Goal: Task Accomplishment & Management: Manage account settings

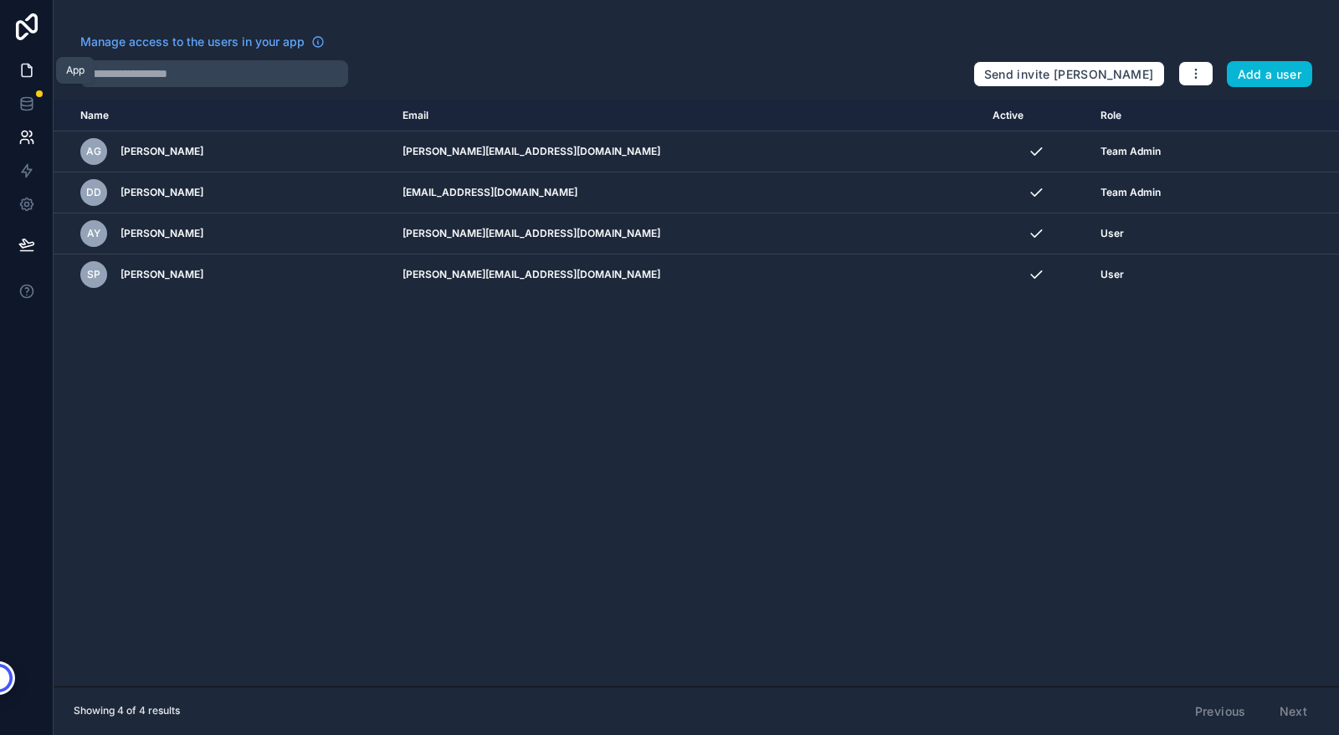
click at [31, 69] on icon at bounding box center [27, 70] width 10 height 13
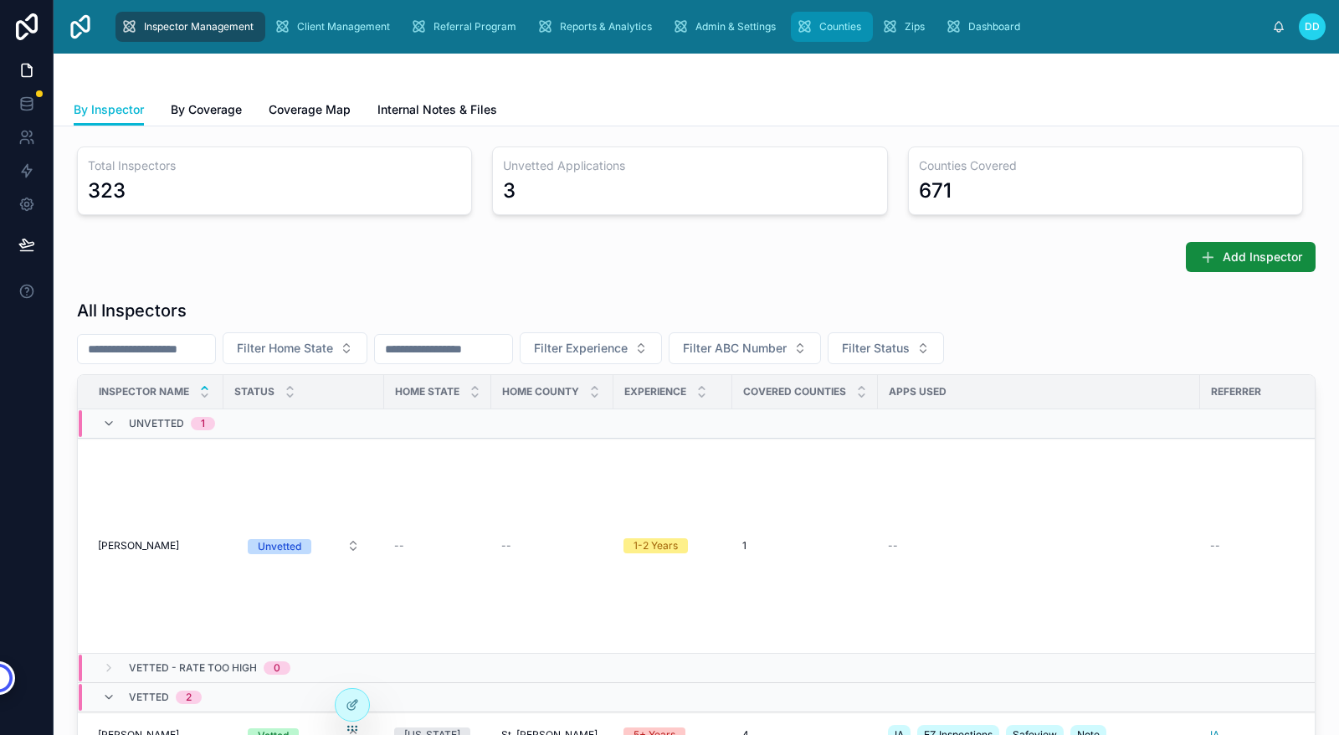
click at [833, 35] on div "Counties" at bounding box center [832, 26] width 72 height 27
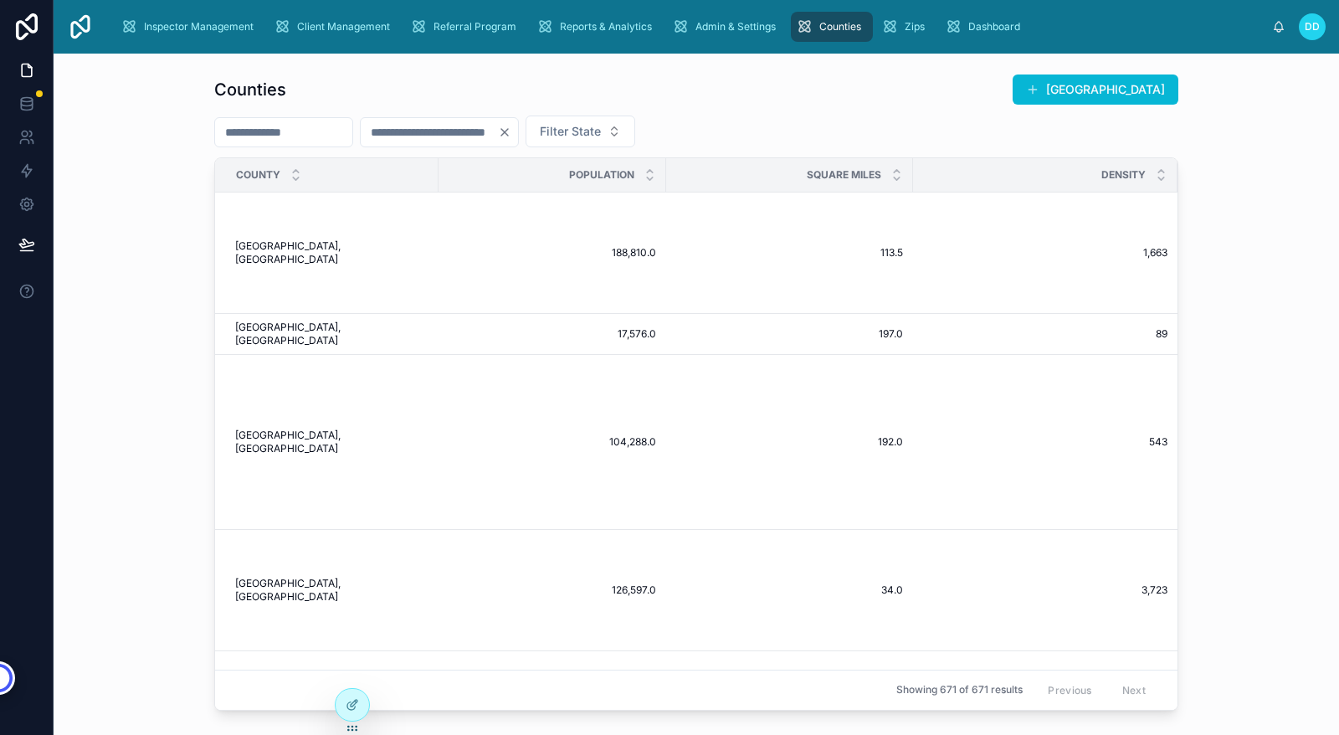
click at [686, 180] on div "Square Miles" at bounding box center [789, 175] width 245 height 32
click at [340, 708] on div at bounding box center [352, 705] width 33 height 32
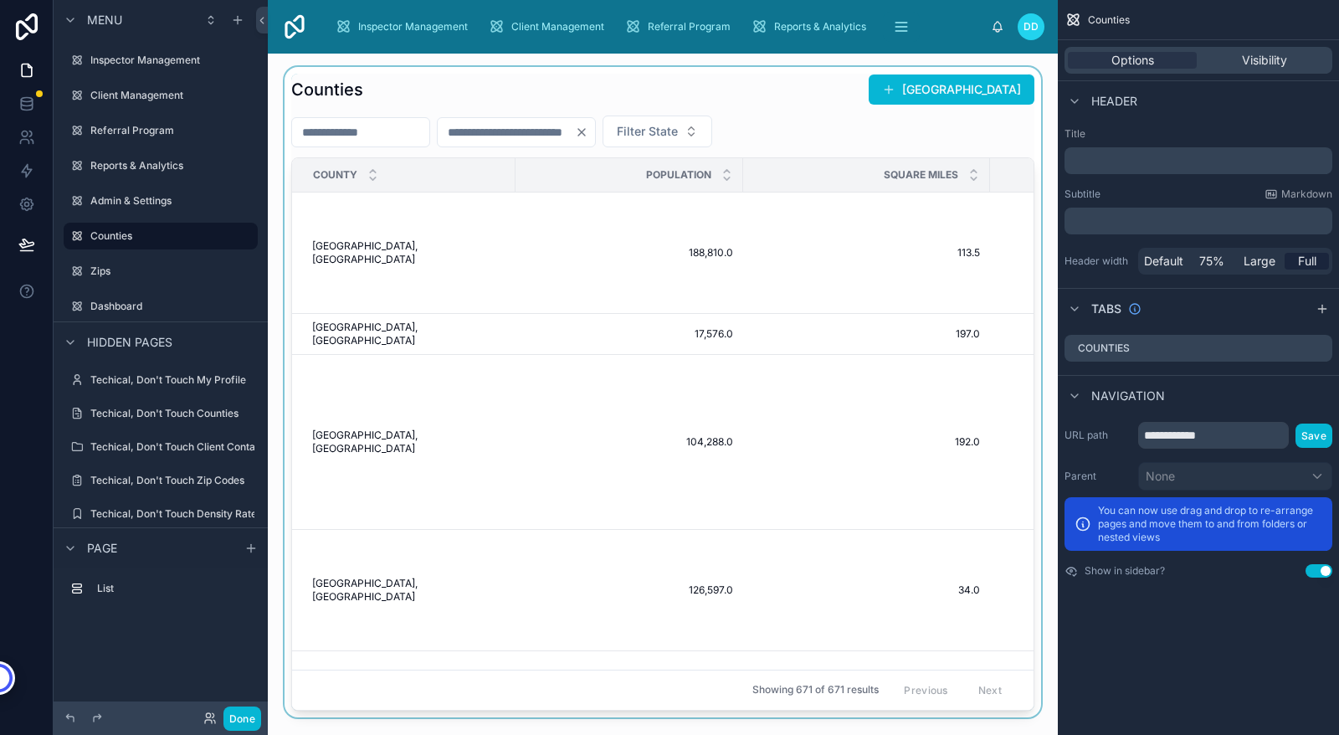
click at [850, 231] on div at bounding box center [663, 392] width 764 height 650
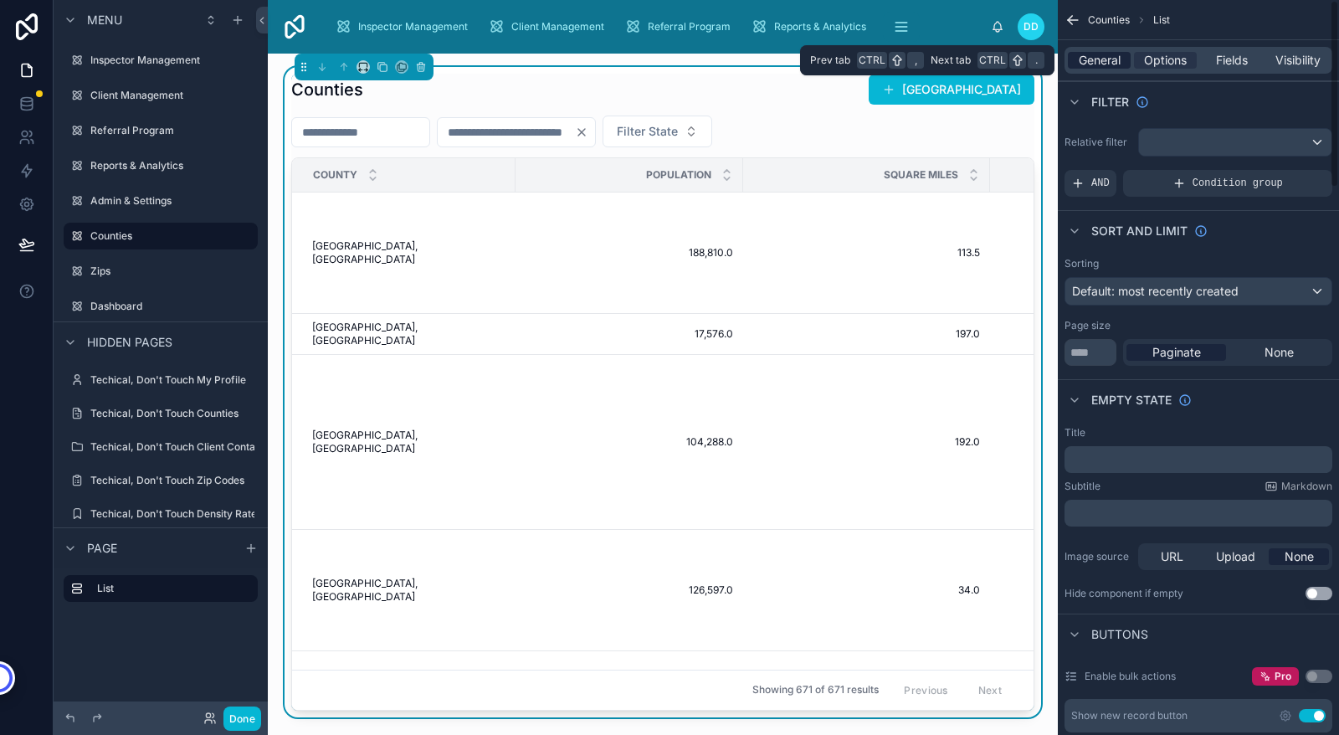
click at [1103, 57] on span "General" at bounding box center [1100, 60] width 42 height 17
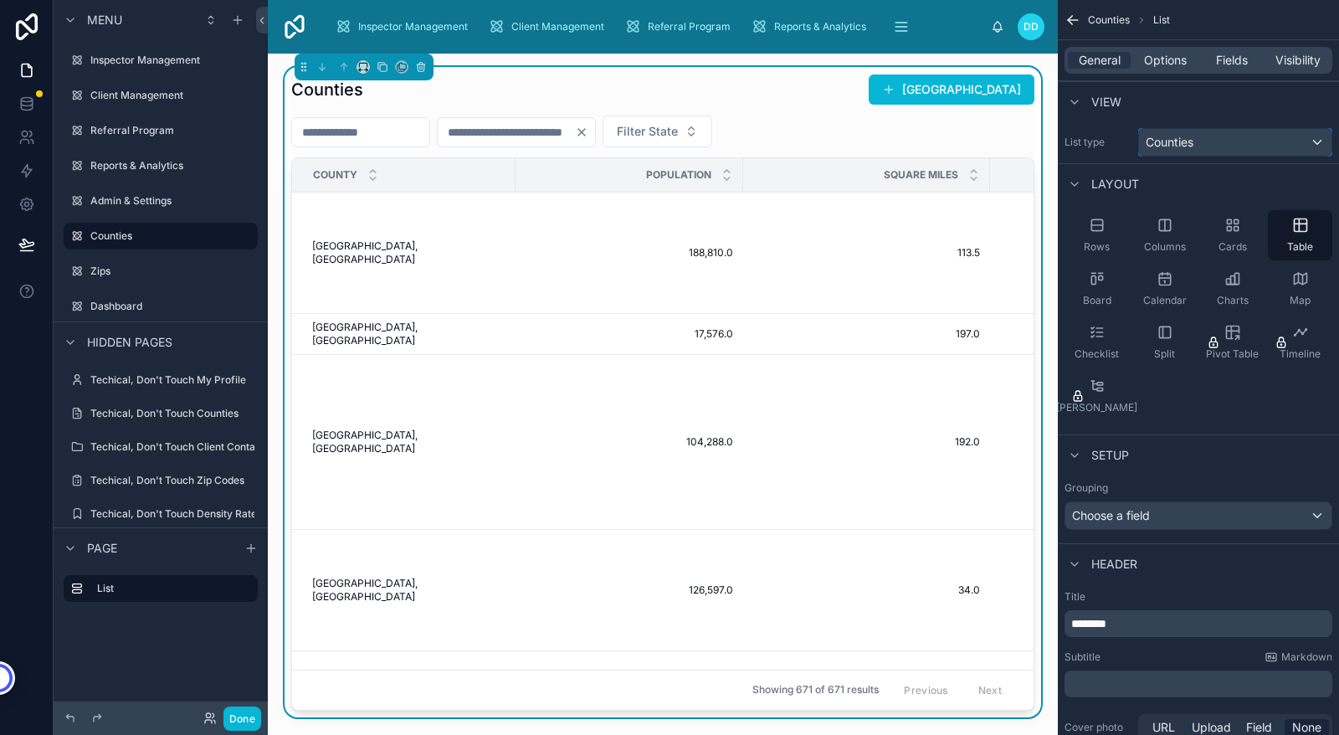
click at [1266, 145] on div "Counties" at bounding box center [1235, 142] width 193 height 27
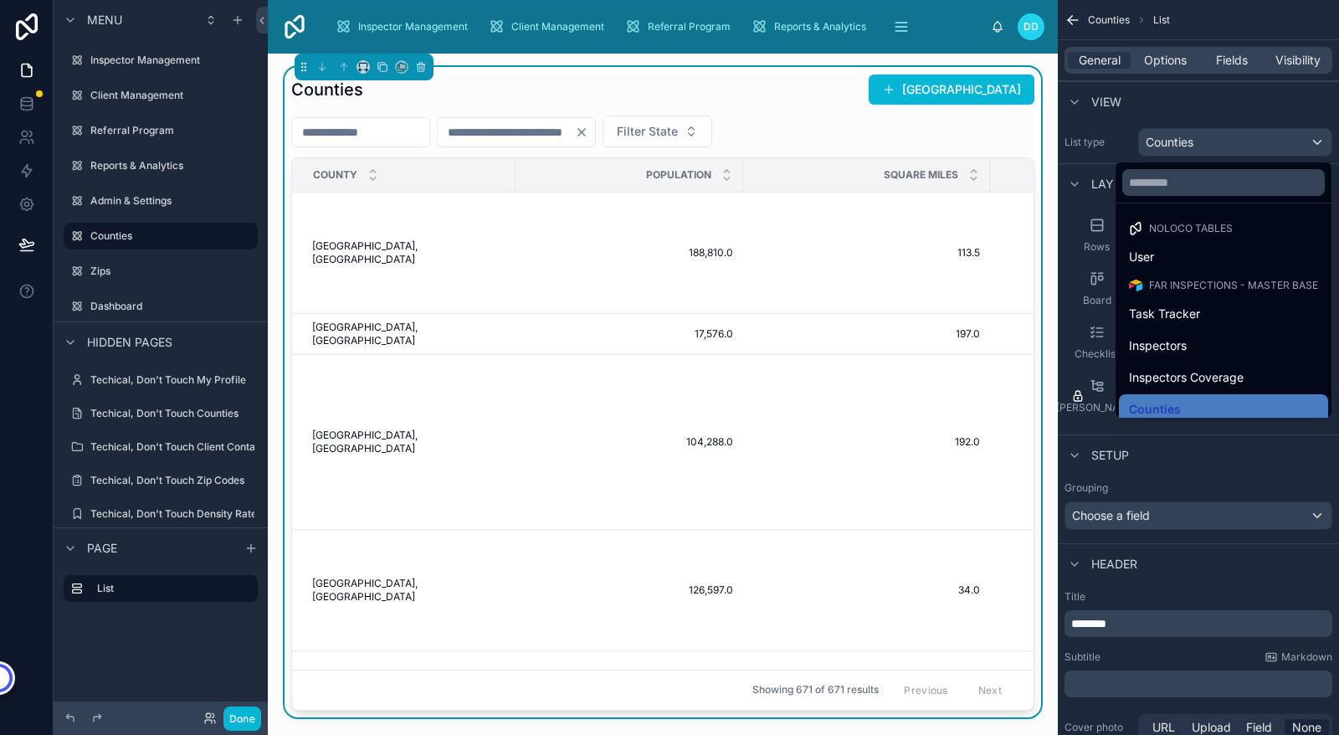
click at [1250, 113] on div "scrollable content" at bounding box center [669, 367] width 1339 height 735
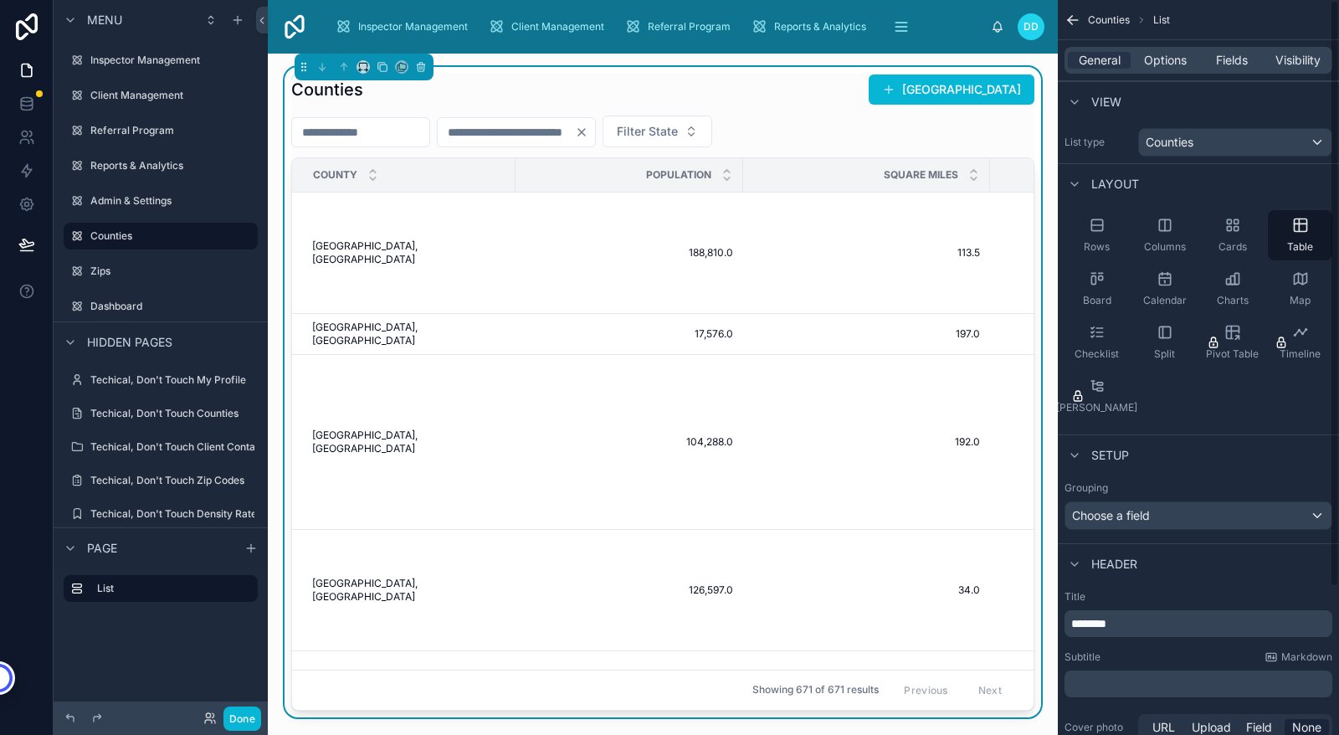
click at [1244, 403] on div "Rows Columns Cards Table Board Calendar Charts Map Checklist Split Pivot Table …" at bounding box center [1198, 315] width 281 height 224
click at [1099, 344] on div "Checklist" at bounding box center [1097, 342] width 64 height 50
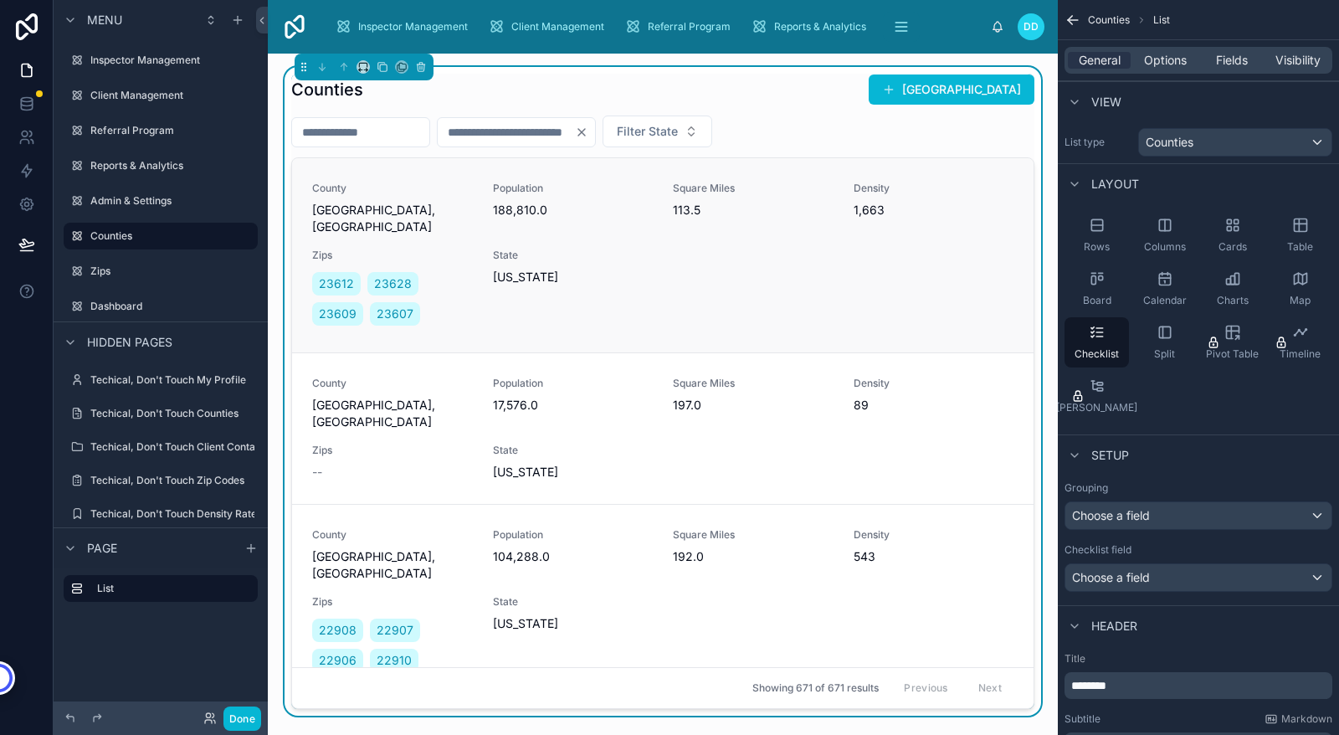
click at [453, 202] on span "Newport News City, VA" at bounding box center [392, 218] width 161 height 33
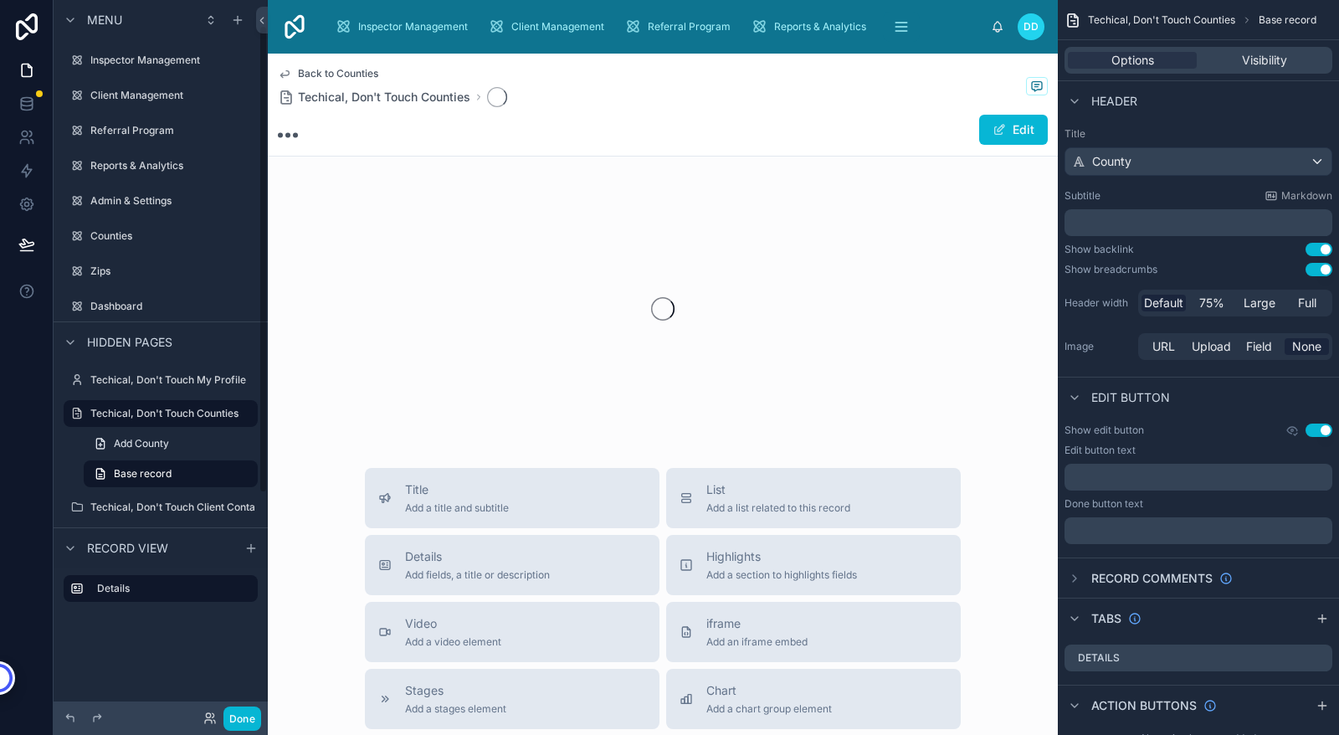
scroll to position [39, 0]
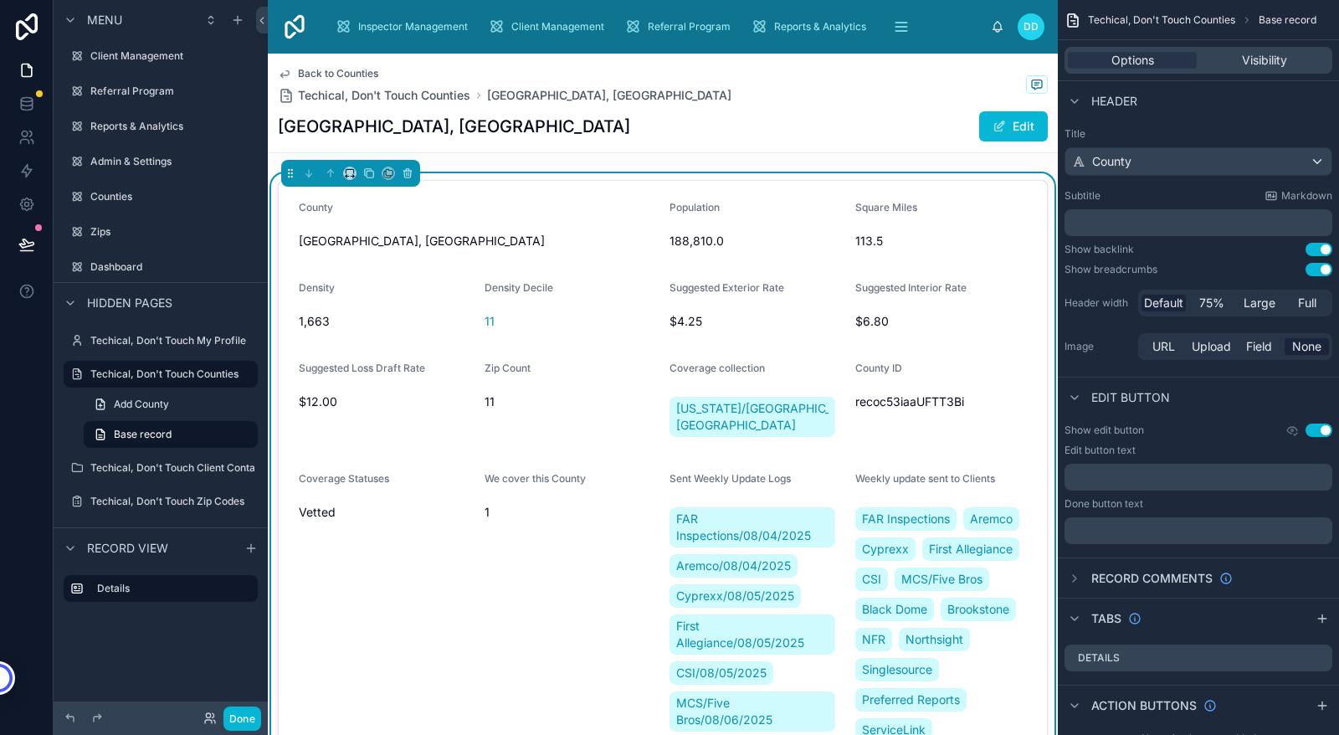
click at [285, 75] on icon at bounding box center [284, 74] width 8 height 7
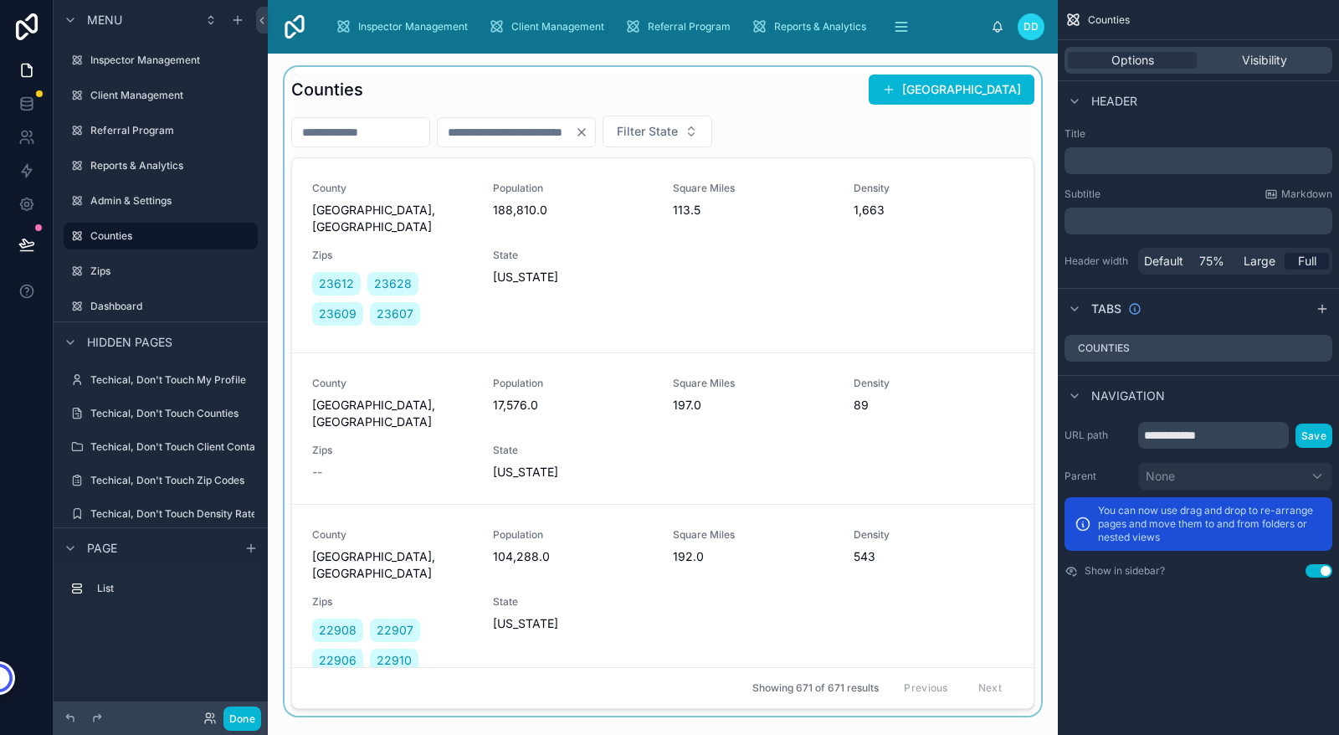
click at [715, 248] on div at bounding box center [663, 391] width 764 height 649
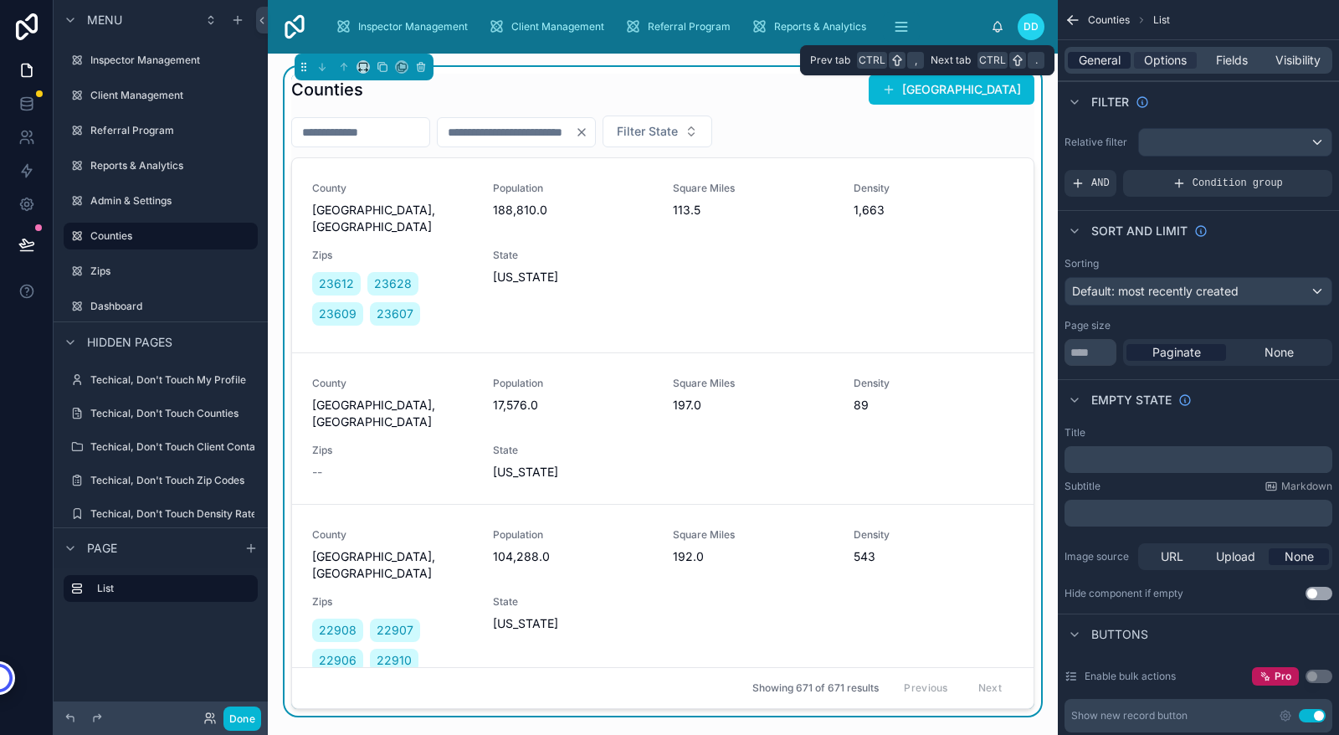
click at [1089, 64] on span "General" at bounding box center [1100, 60] width 42 height 17
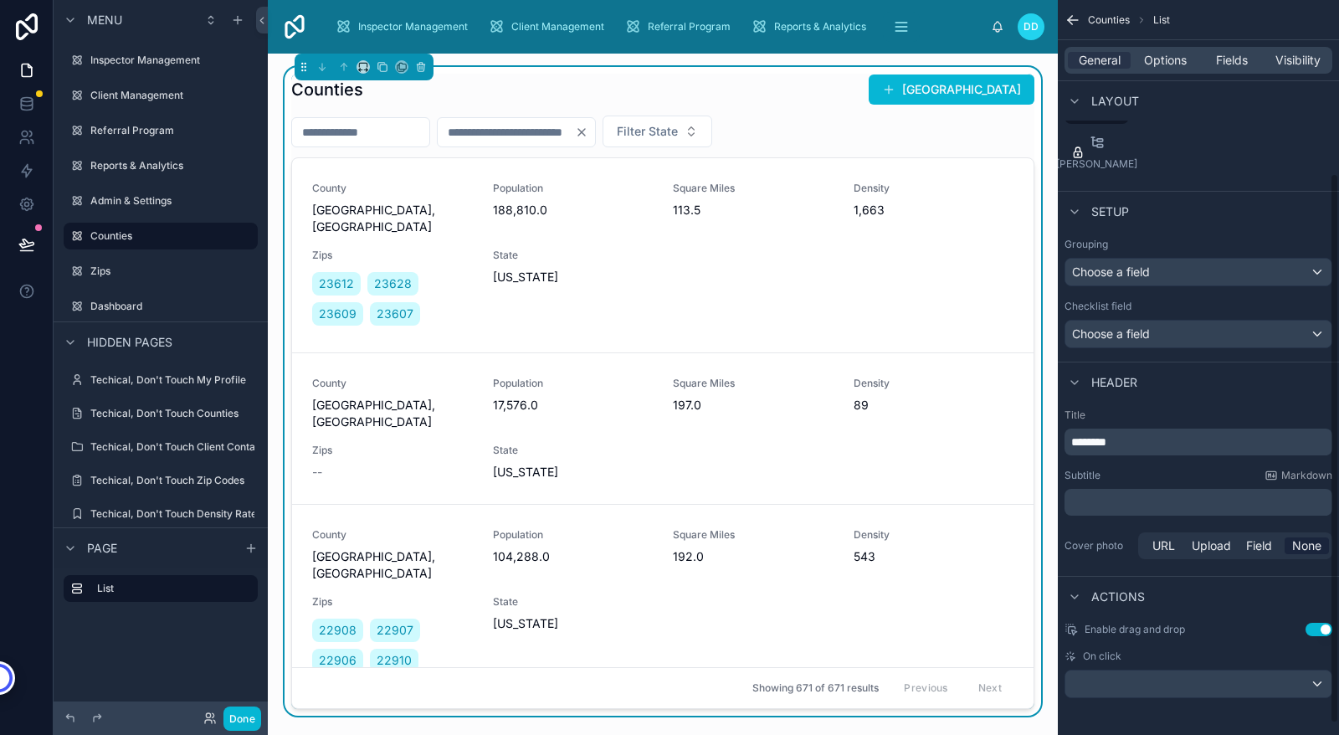
scroll to position [244, 0]
click at [1223, 267] on div "Choose a field" at bounding box center [1199, 271] width 266 height 27
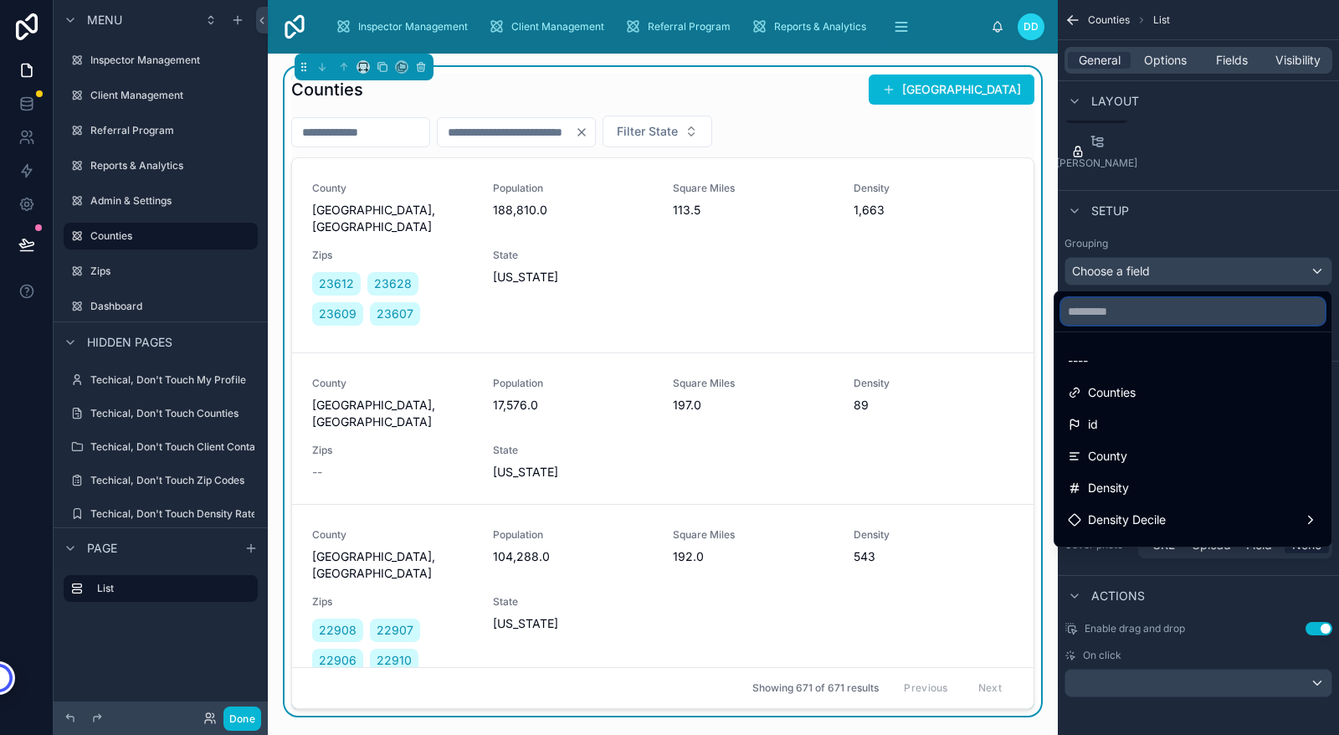
click at [1108, 316] on input "text" at bounding box center [1194, 311] width 264 height 27
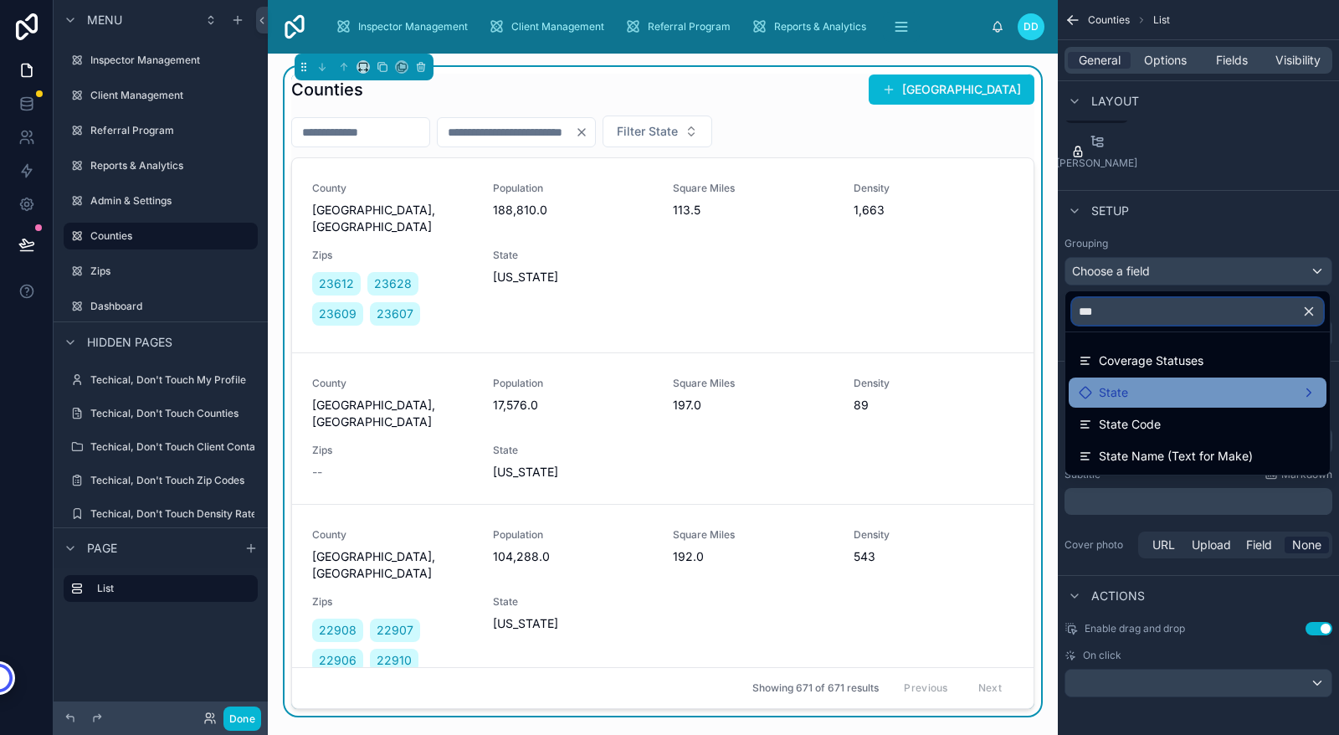
type input "***"
click at [1111, 394] on span "State" at bounding box center [1113, 393] width 29 height 20
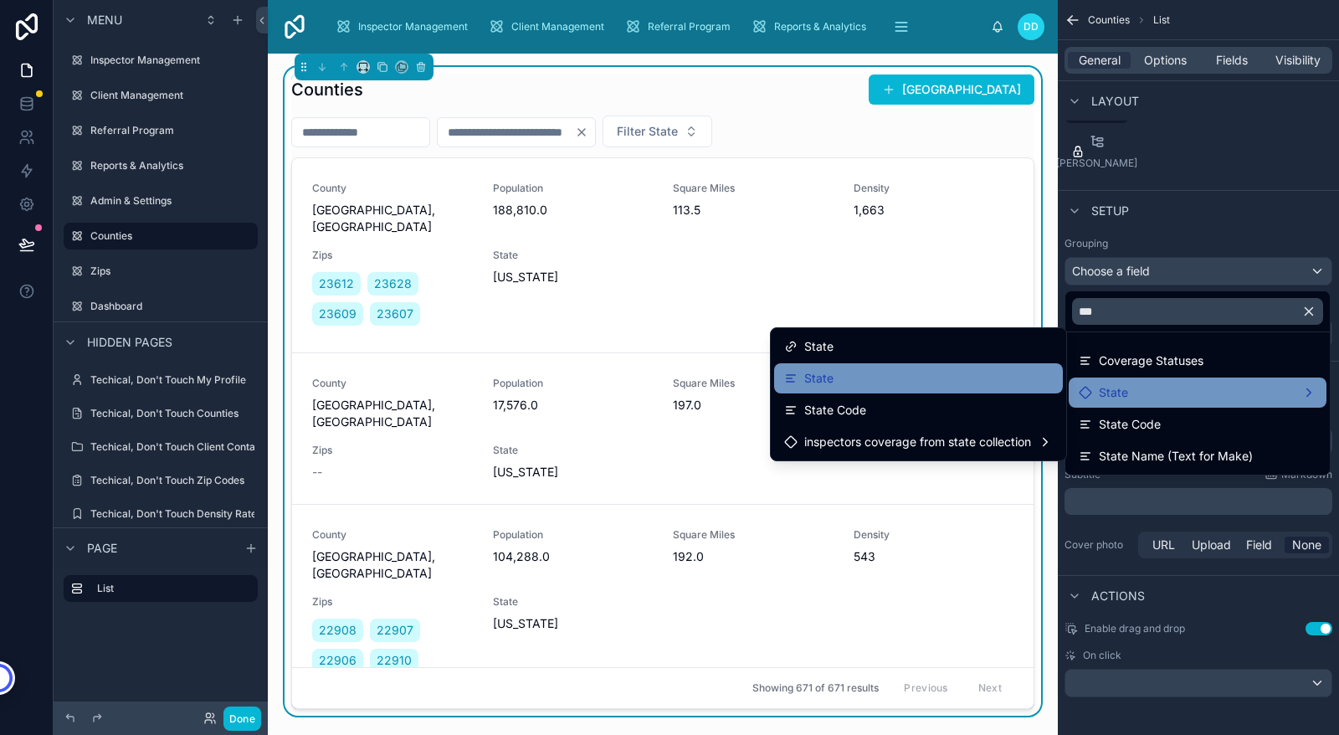
click at [820, 380] on span "State" at bounding box center [819, 378] width 29 height 20
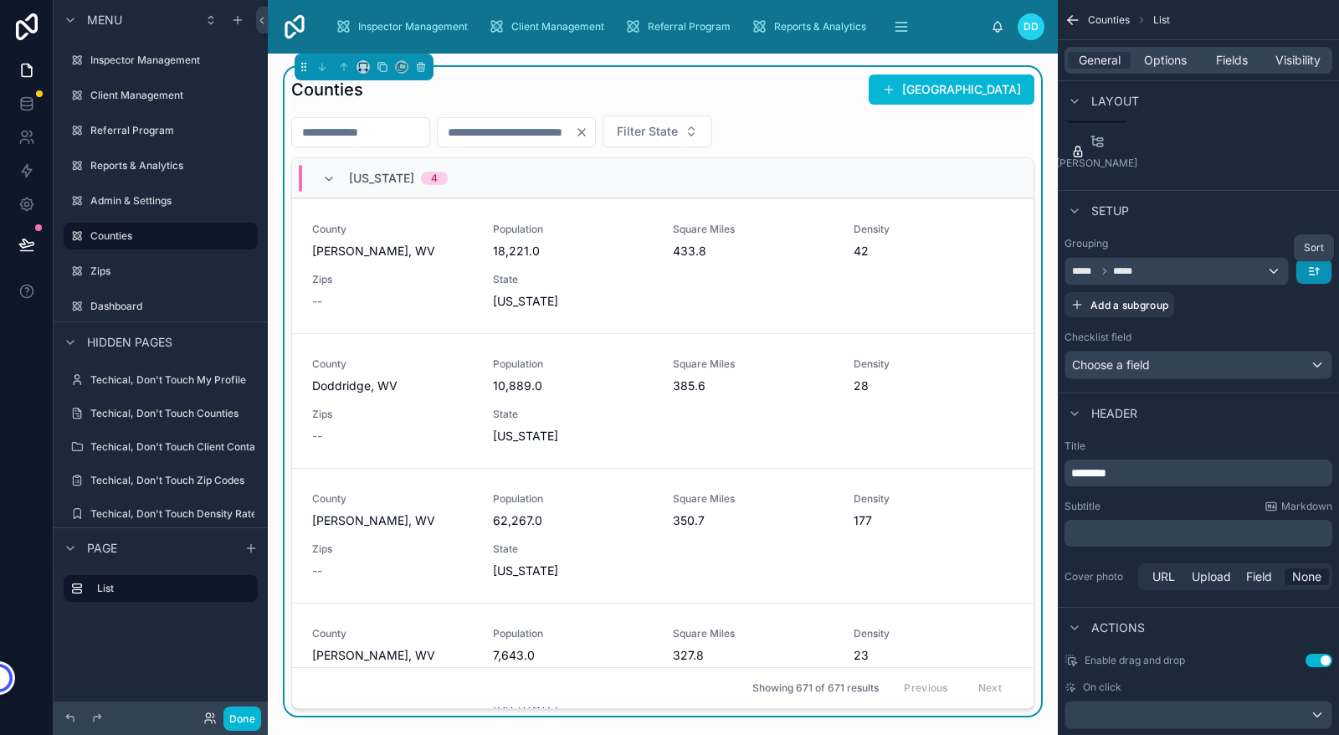
click at [1316, 272] on icon "scrollable content" at bounding box center [1314, 271] width 13 height 13
click at [1298, 308] on span "A -> Z" at bounding box center [1301, 309] width 33 height 20
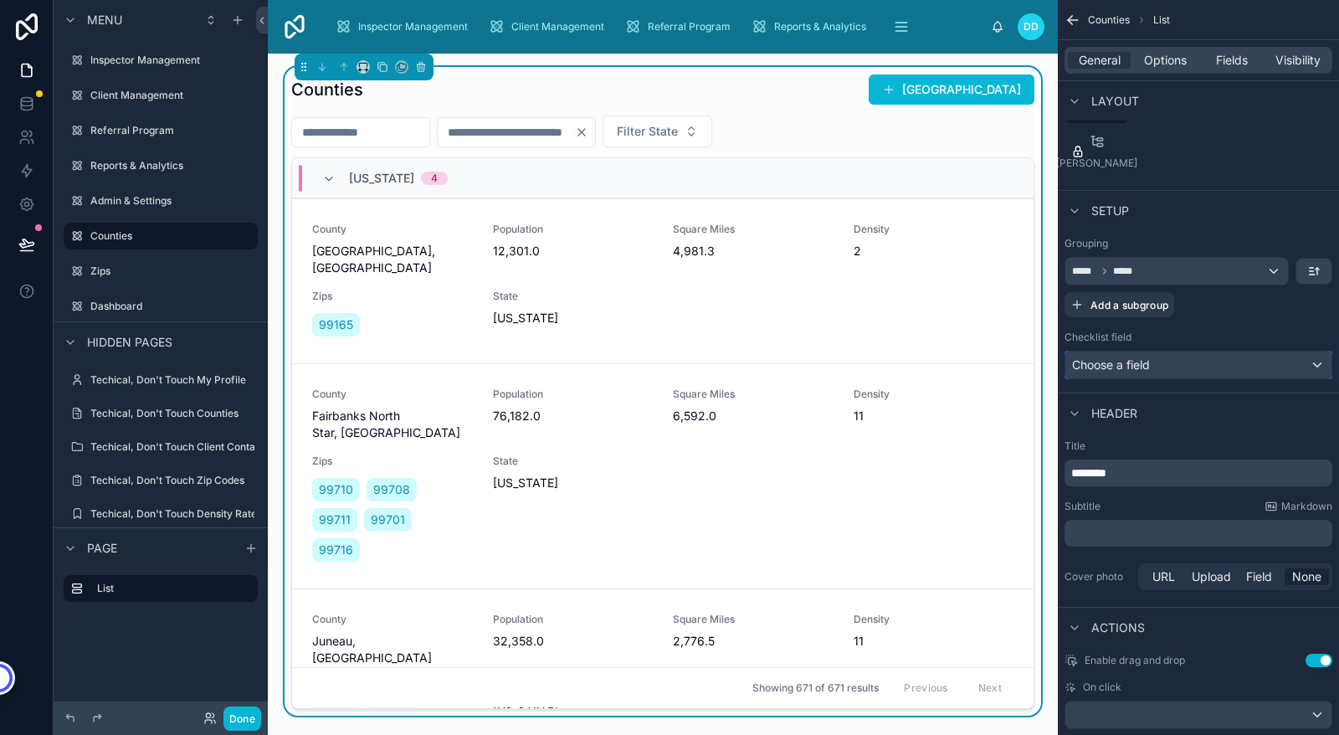
click at [1185, 368] on div "Choose a field" at bounding box center [1199, 365] width 266 height 27
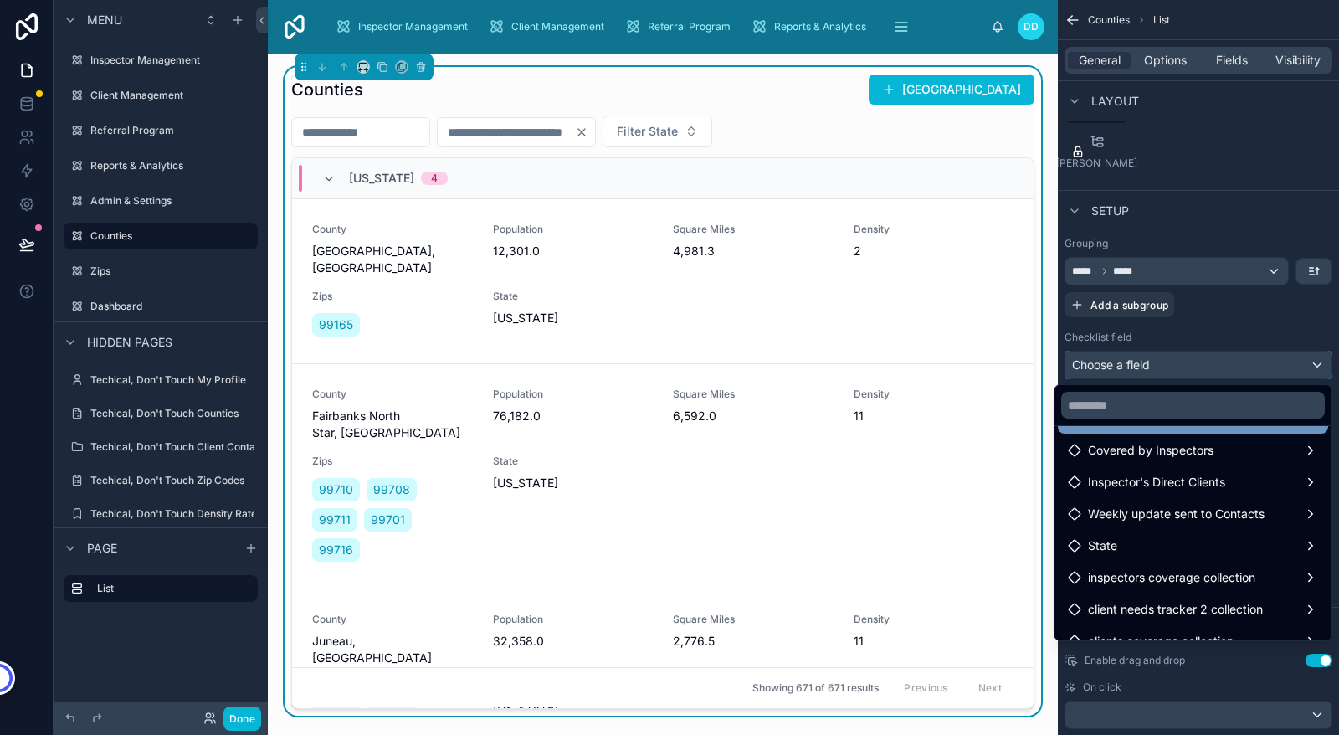
scroll to position [111, 0]
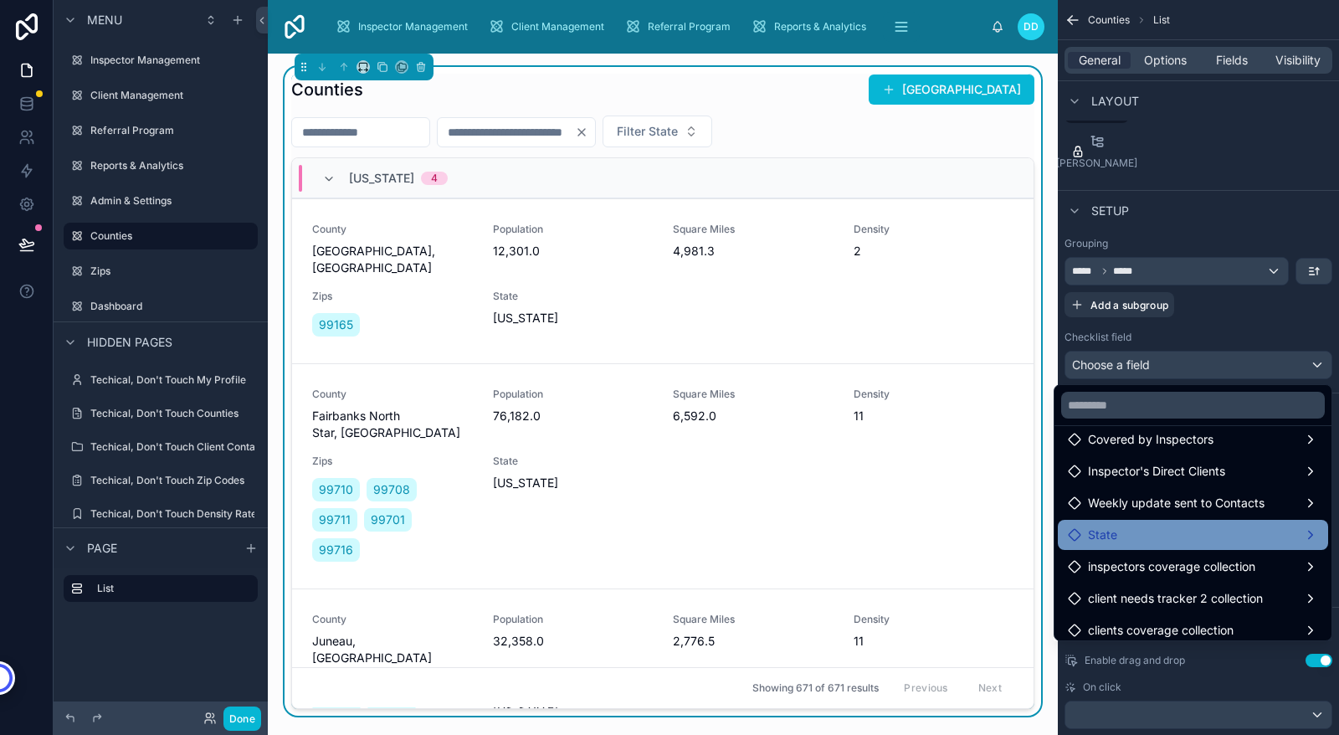
click at [1181, 533] on div "State" at bounding box center [1193, 535] width 250 height 20
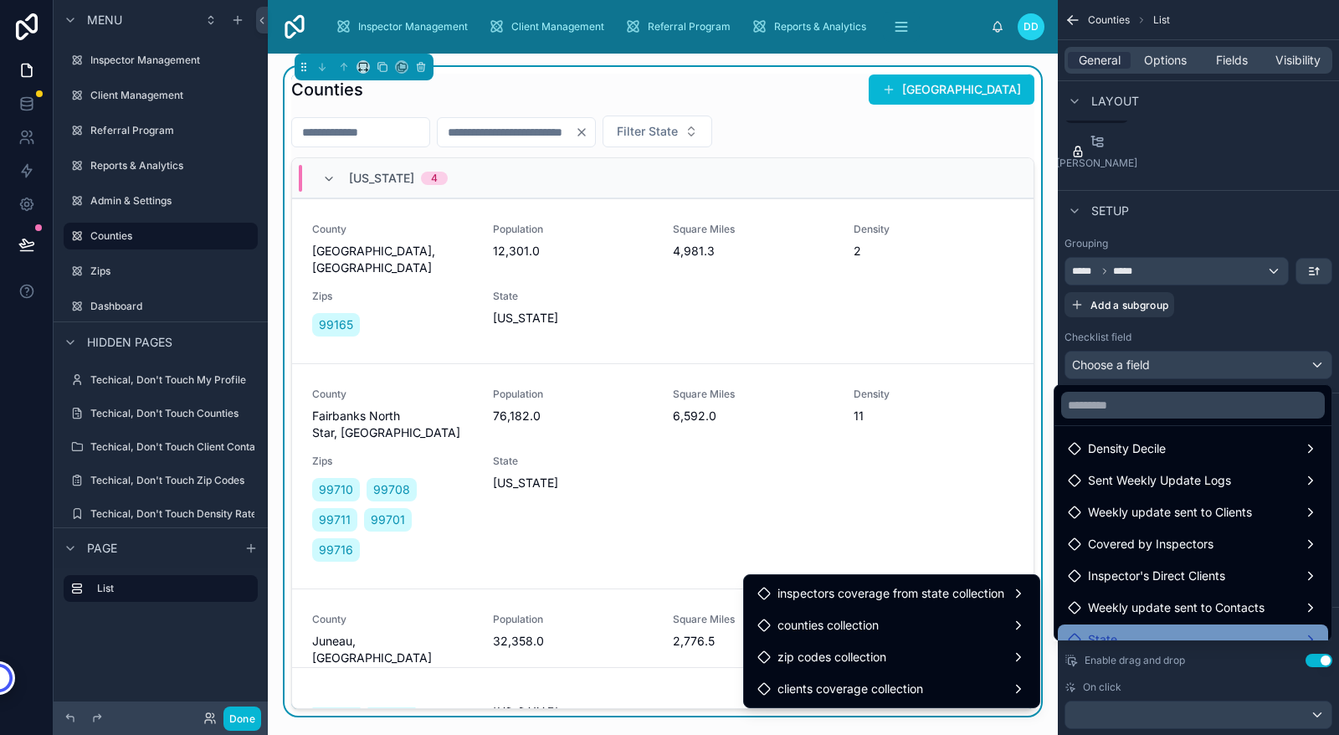
scroll to position [0, 0]
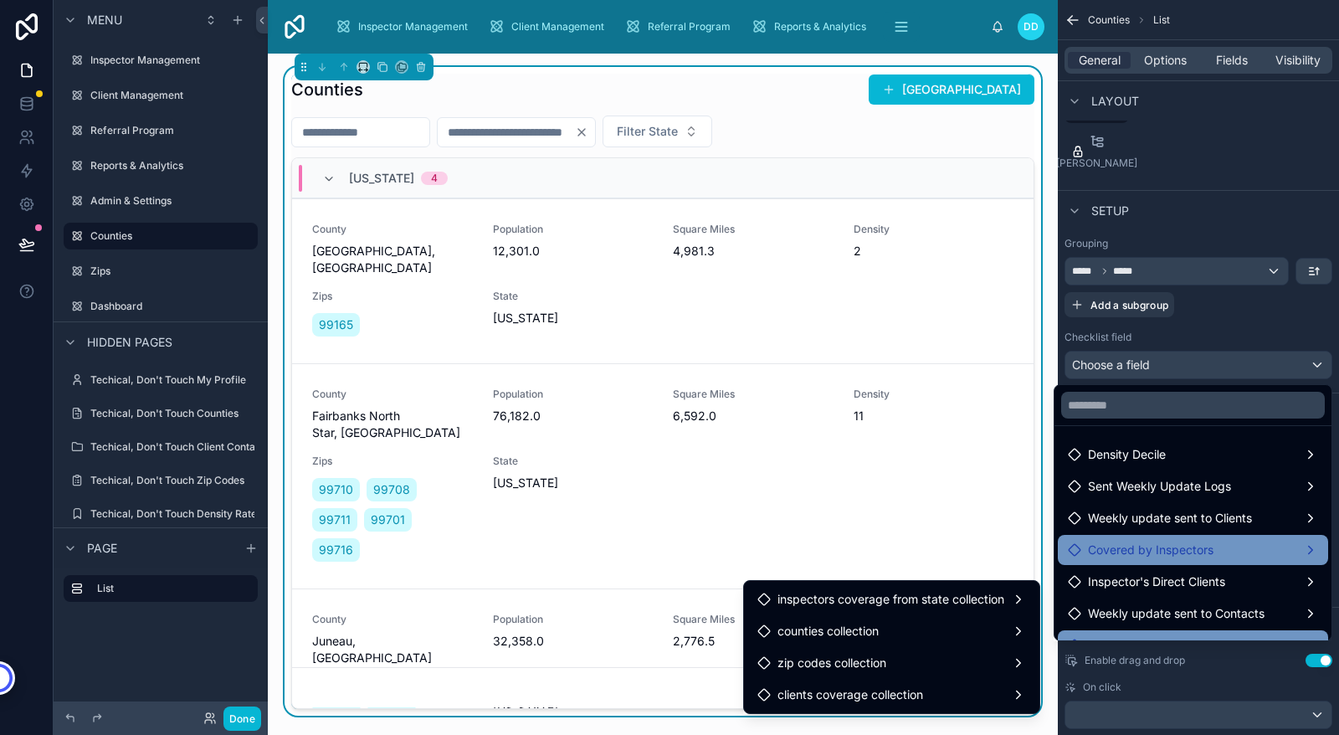
click at [1209, 546] on div "Covered by Inspectors" at bounding box center [1193, 550] width 250 height 20
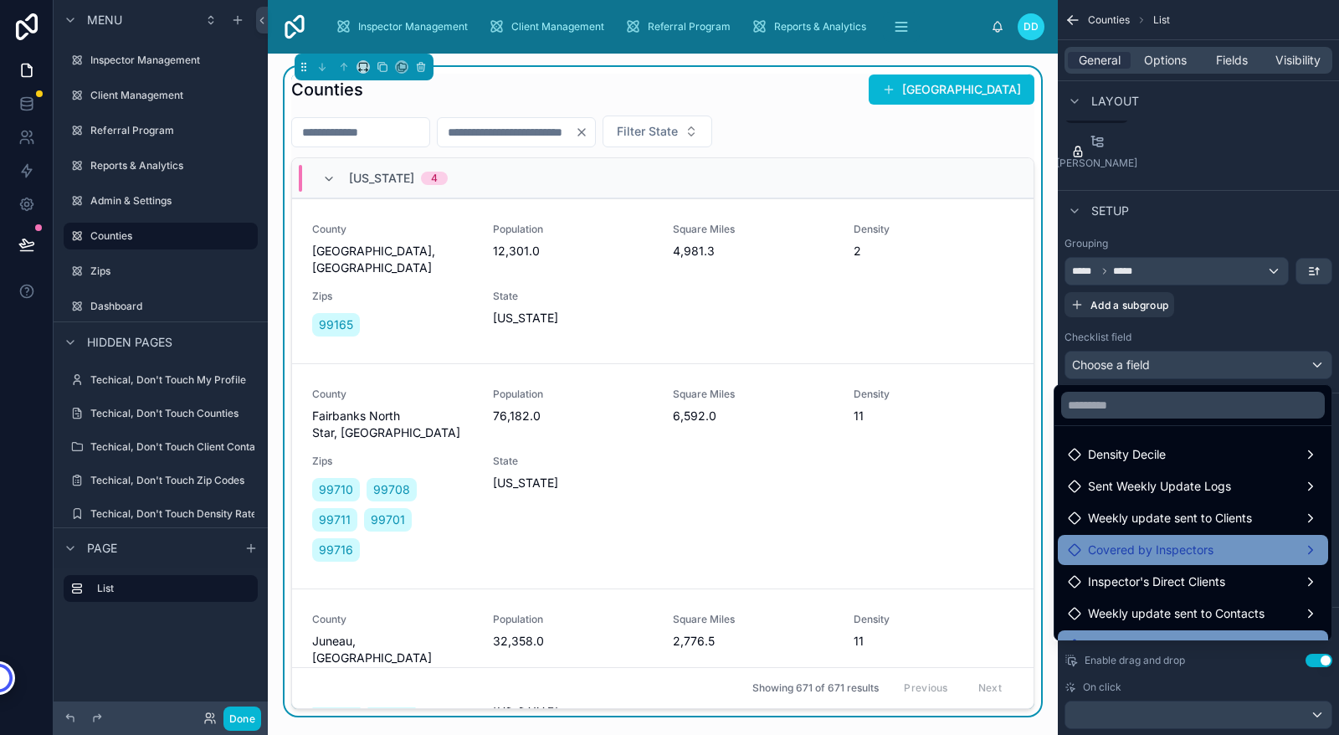
click at [1104, 552] on span "Covered by Inspectors" at bounding box center [1151, 550] width 126 height 20
click at [1238, 553] on div "Covered by Inspectors" at bounding box center [1193, 550] width 250 height 20
click at [1292, 551] on div "Covered by Inspectors" at bounding box center [1193, 550] width 250 height 20
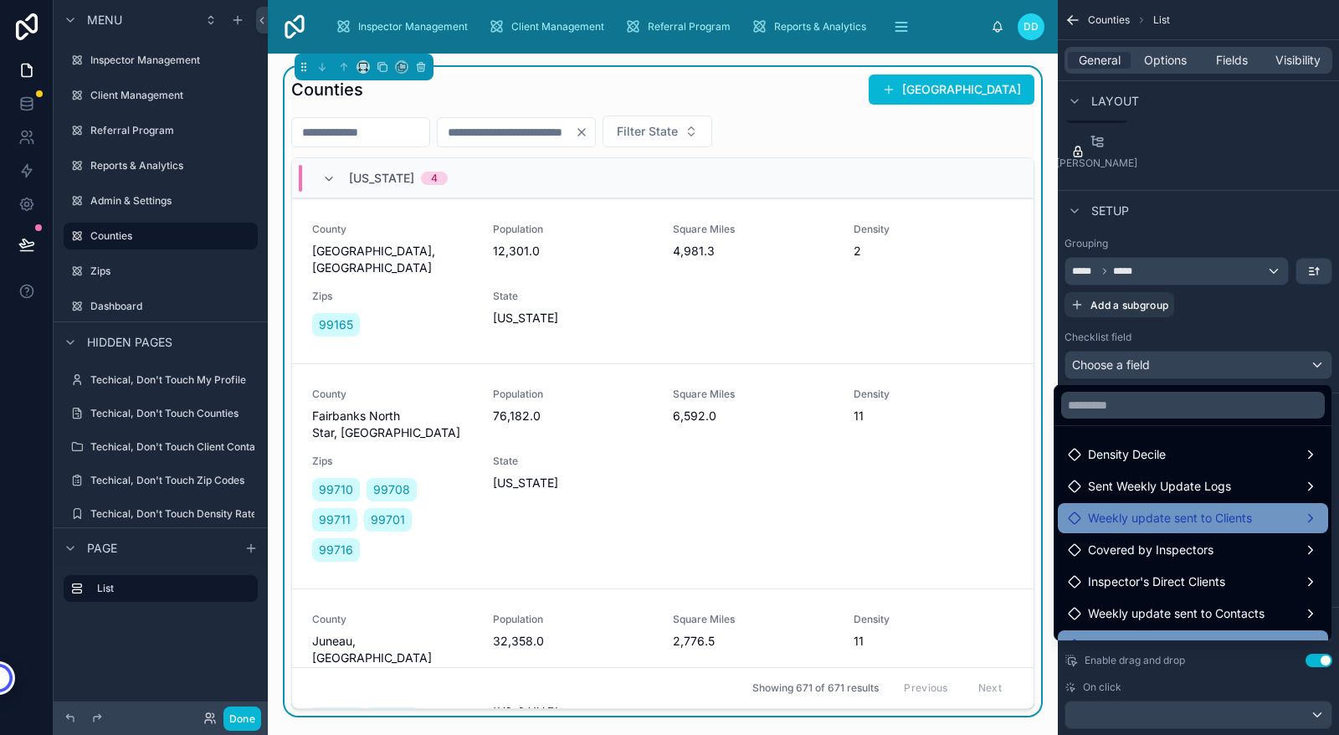
click at [1262, 517] on div "Weekly update sent to Clients" at bounding box center [1193, 518] width 250 height 20
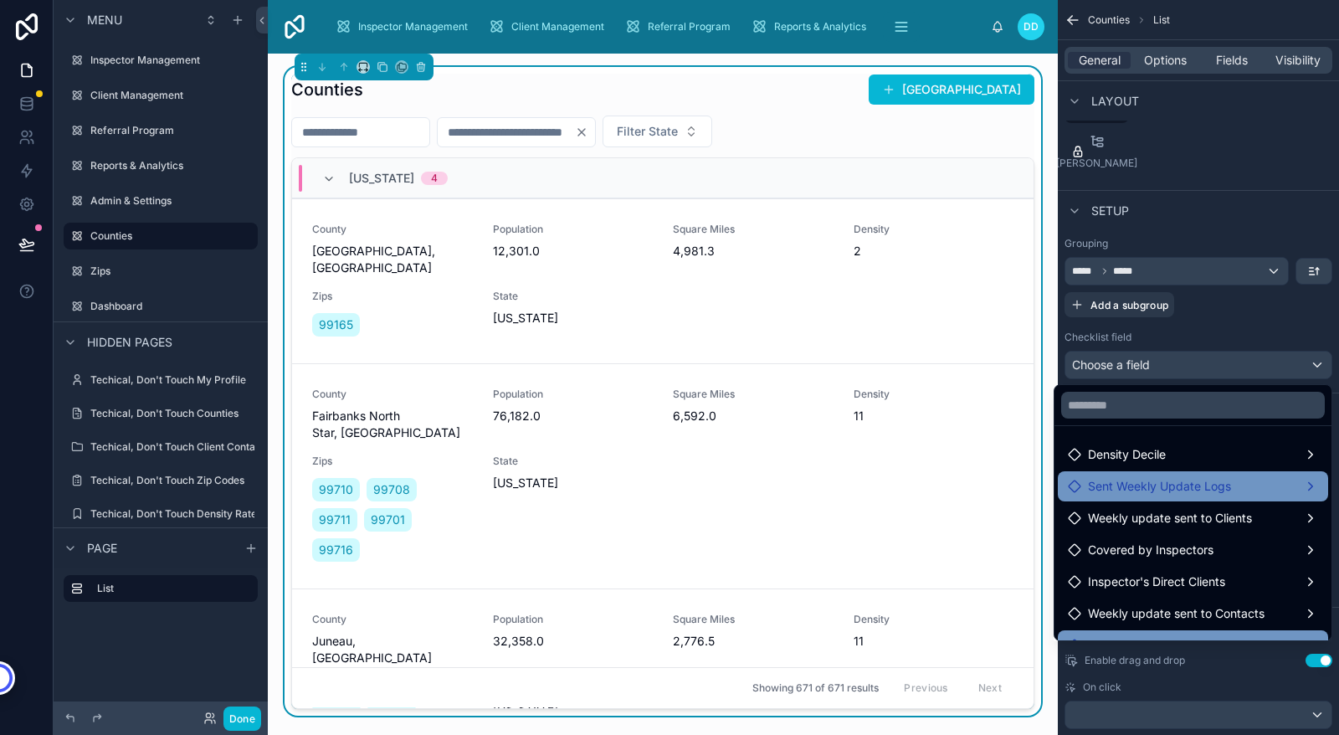
click at [1256, 487] on div "Sent Weekly Update Logs" at bounding box center [1193, 486] width 250 height 20
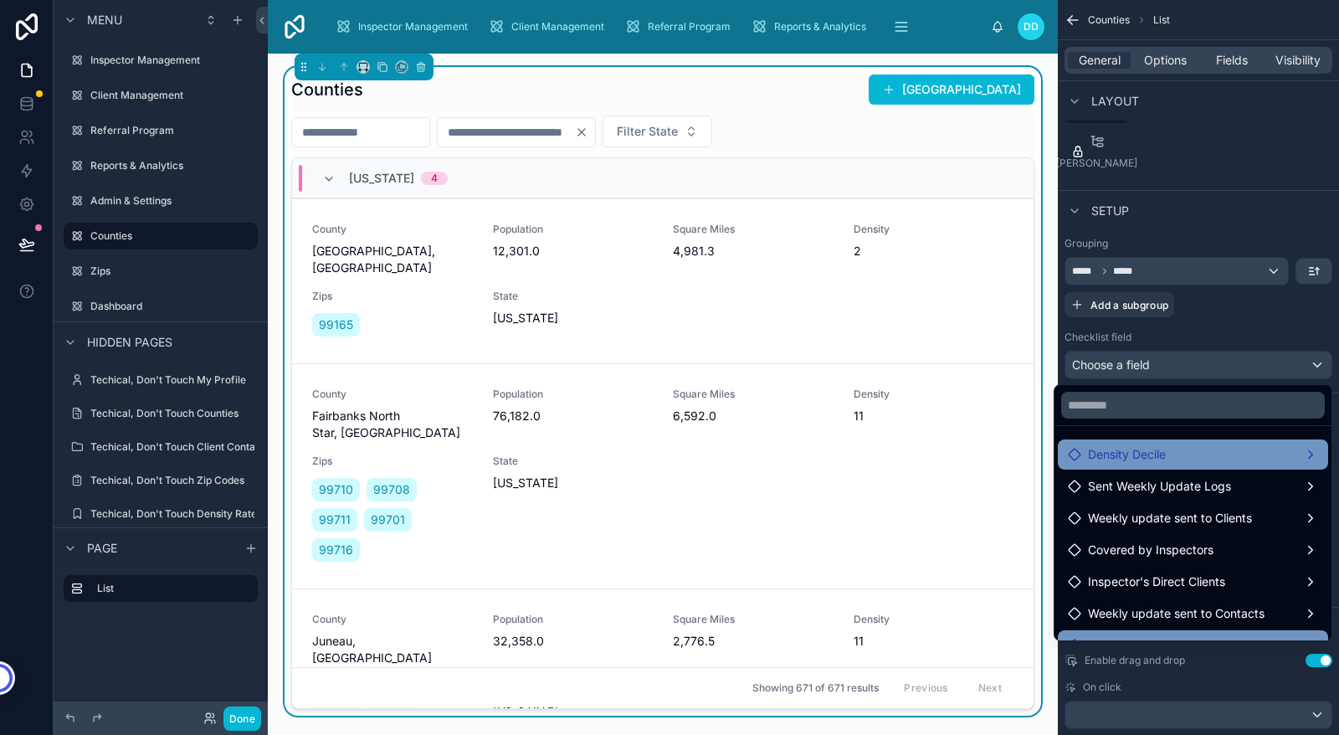
click at [1249, 457] on div "Density Decile" at bounding box center [1193, 455] width 250 height 20
click at [994, 465] on span "counties" at bounding box center [982, 456] width 46 height 20
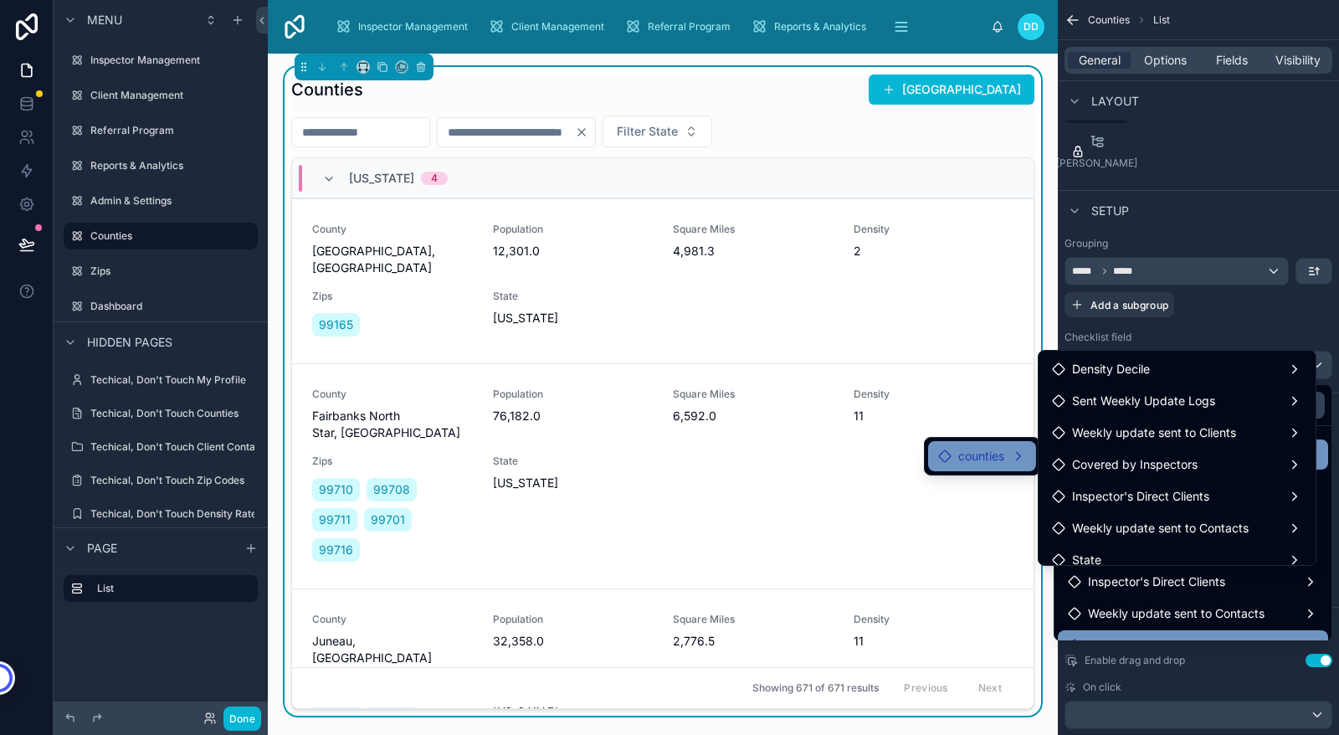
click at [1257, 328] on div "scrollable content" at bounding box center [669, 367] width 1339 height 735
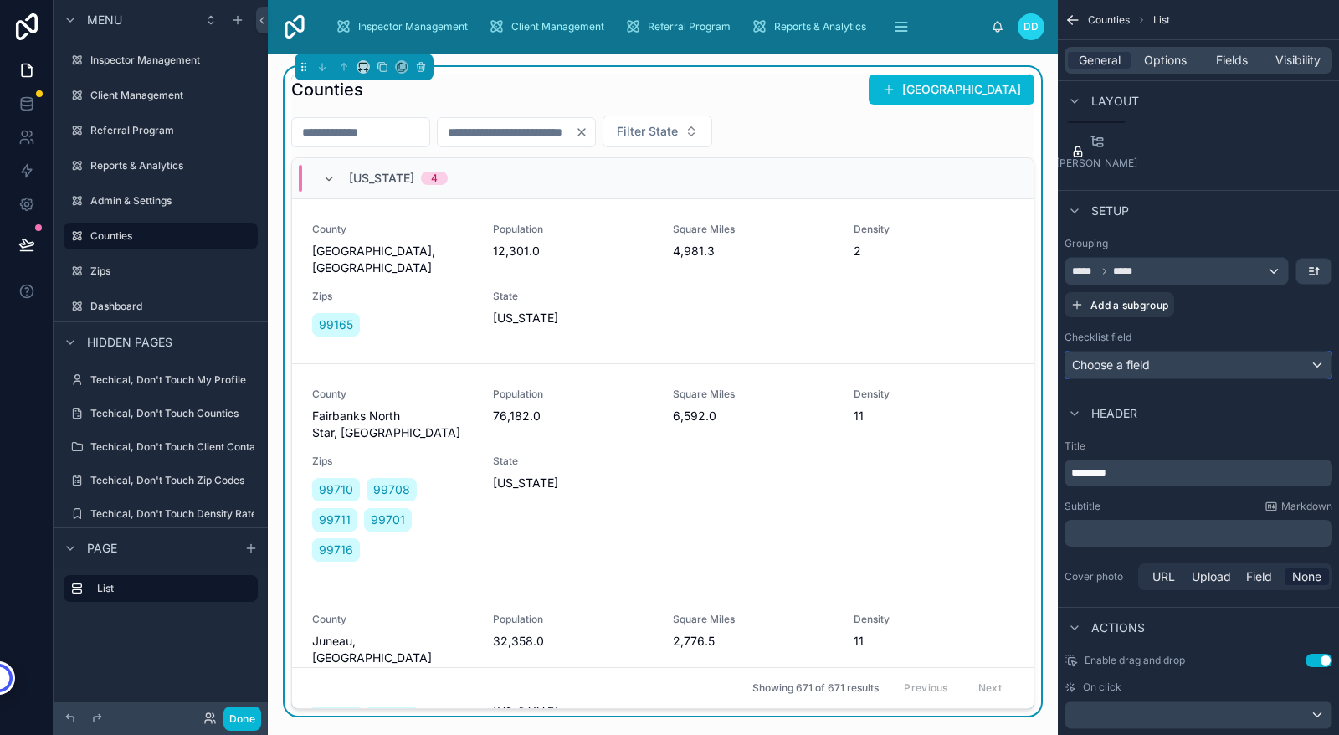
click at [1215, 373] on div "Choose a field" at bounding box center [1199, 365] width 266 height 27
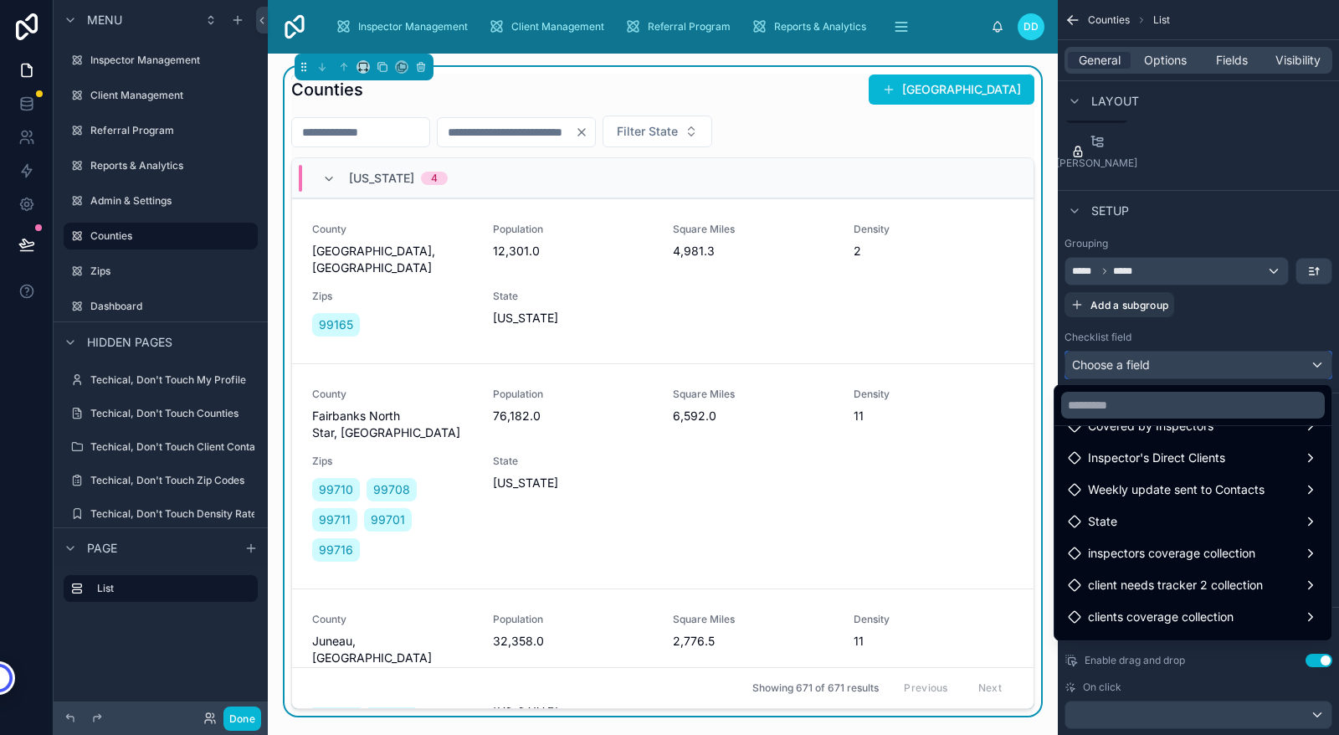
scroll to position [183, 0]
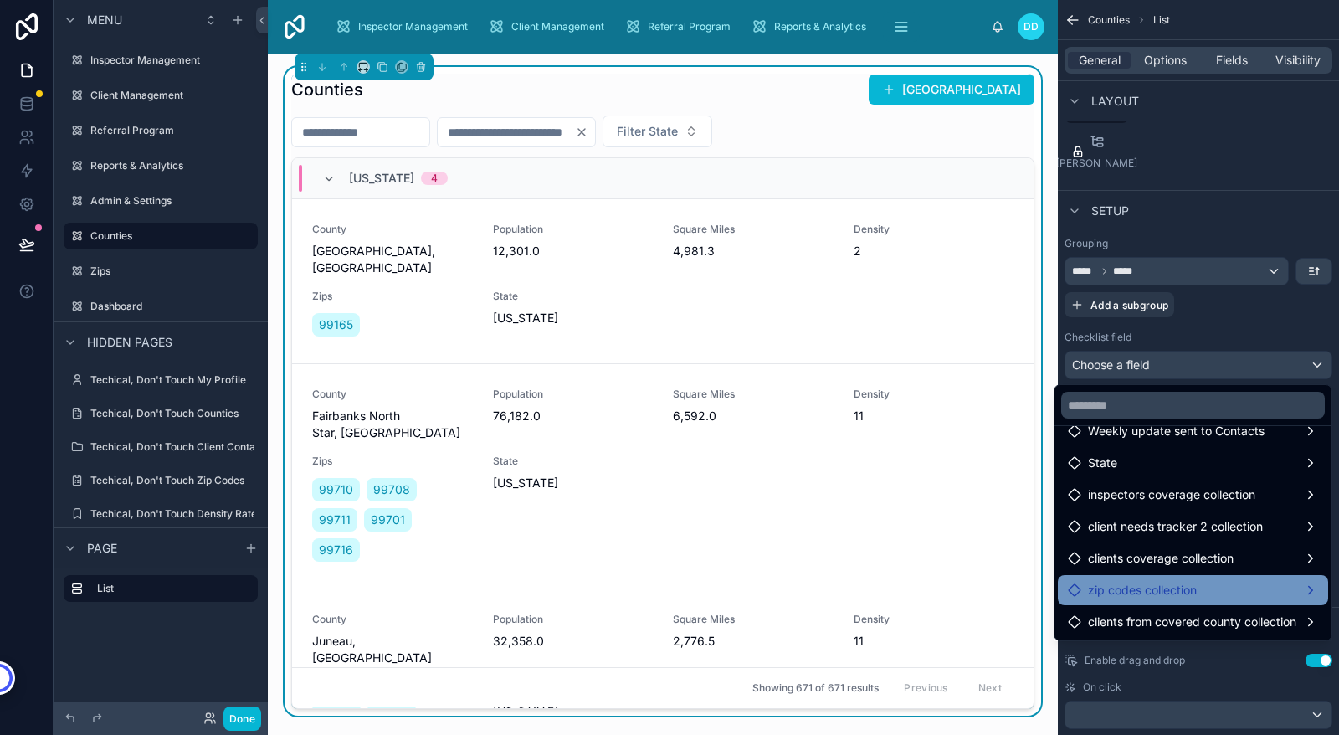
click at [1220, 580] on div "zip codes collection" at bounding box center [1193, 590] width 250 height 20
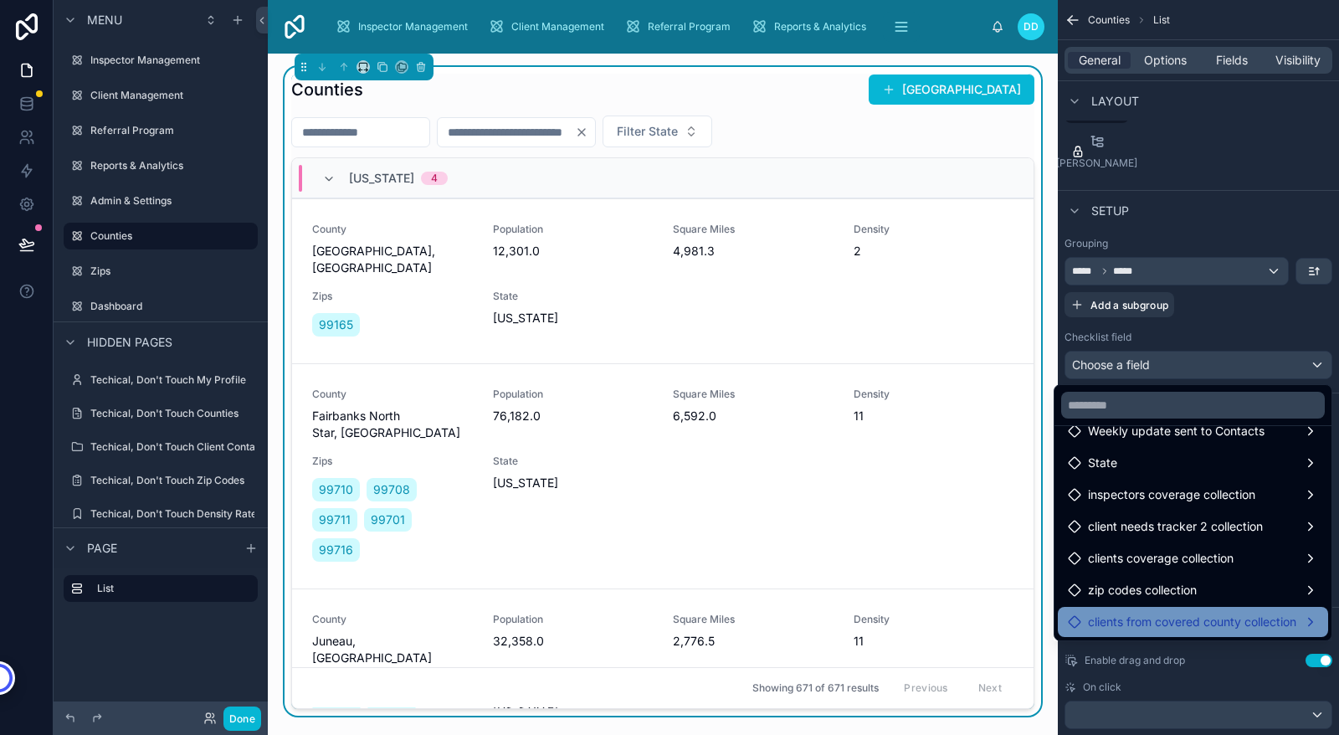
click at [1228, 619] on span "clients from covered county collection" at bounding box center [1192, 622] width 208 height 20
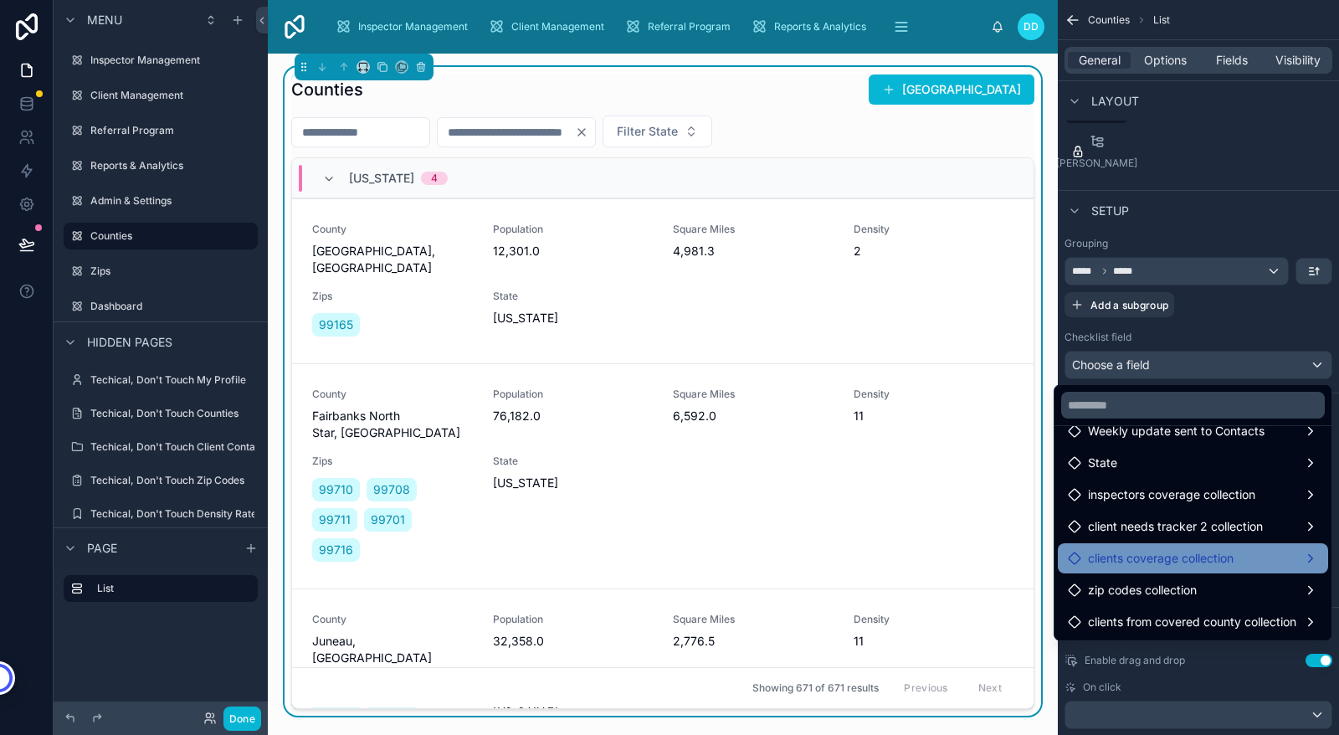
click at [1239, 557] on div "clients coverage collection" at bounding box center [1193, 558] width 250 height 20
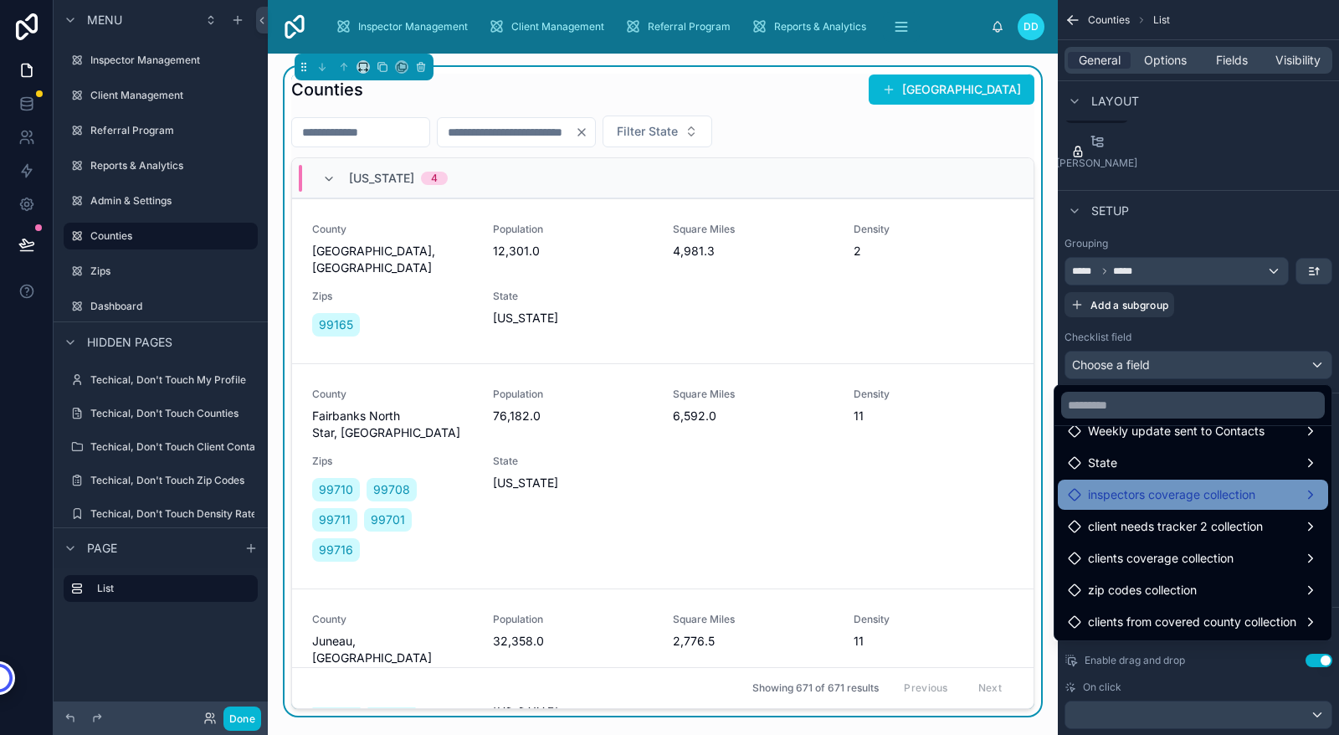
click at [1184, 503] on span "inspectors coverage collection" at bounding box center [1171, 495] width 167 height 20
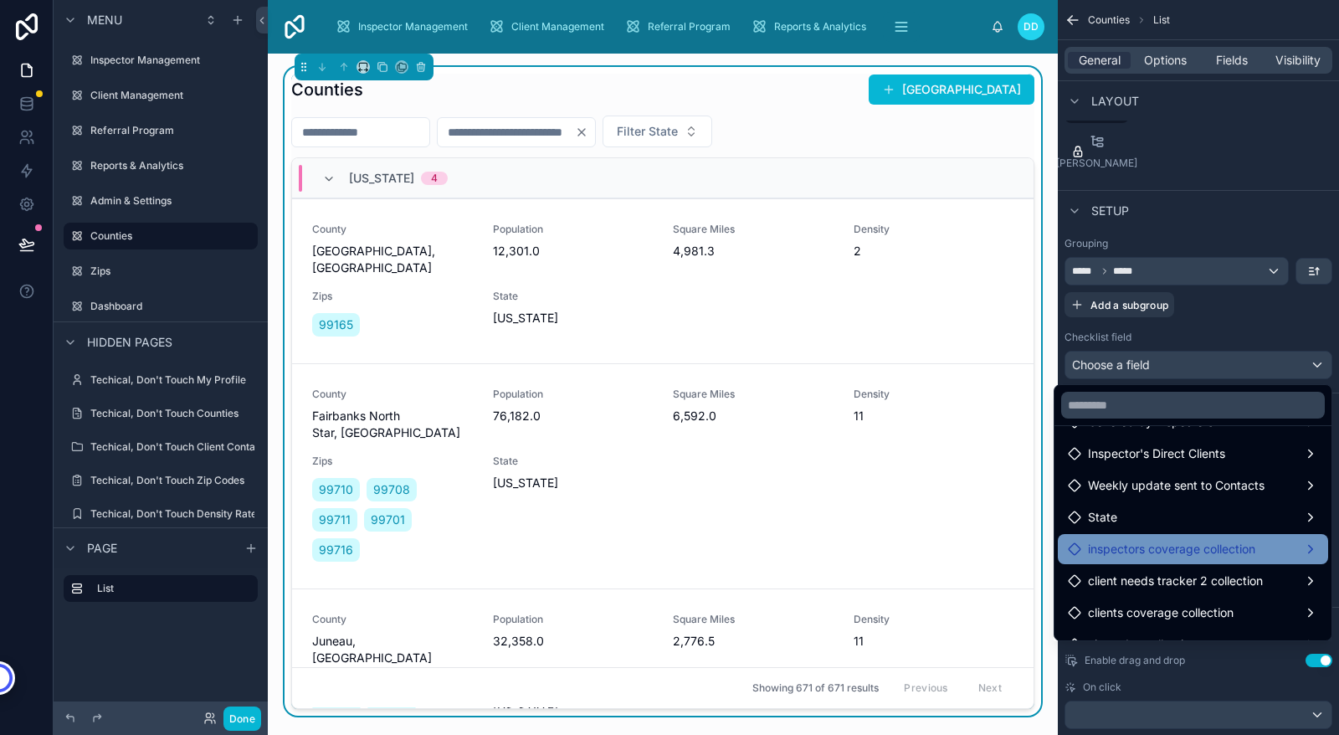
scroll to position [127, 0]
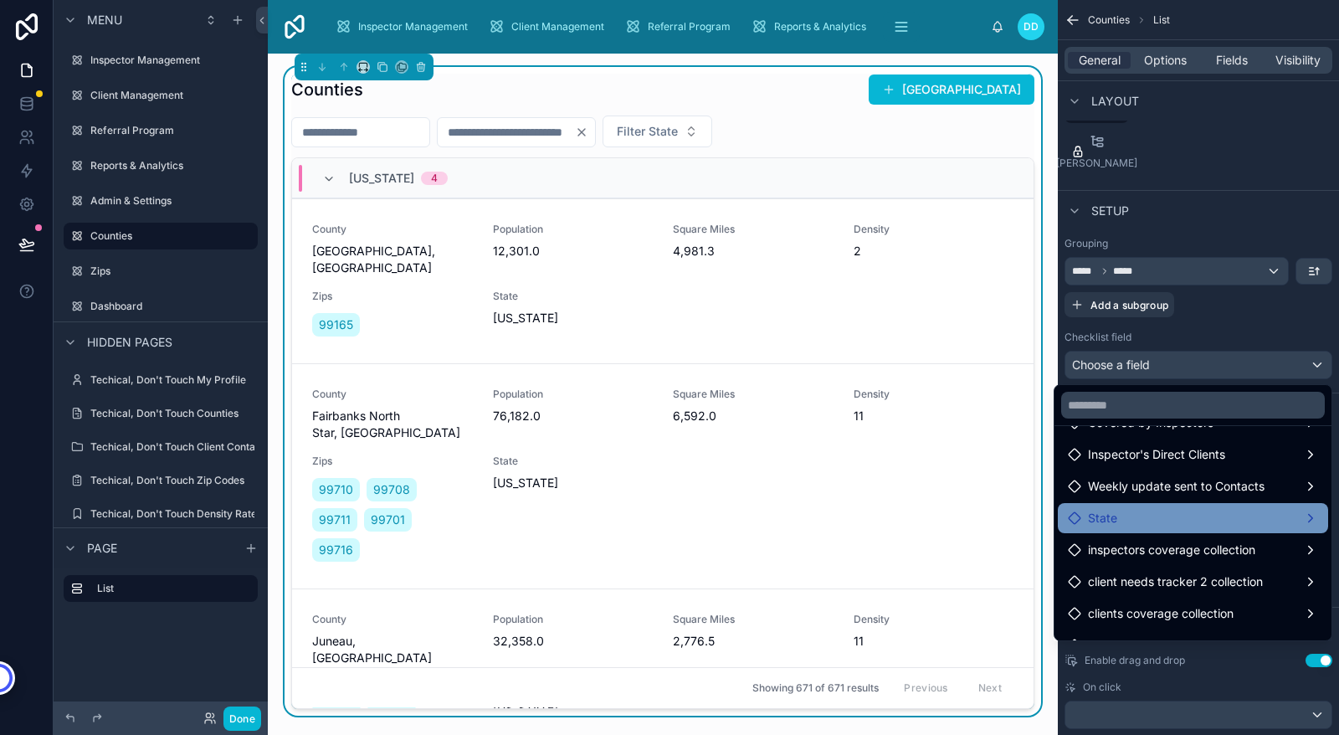
click at [1128, 517] on div "State" at bounding box center [1193, 518] width 250 height 20
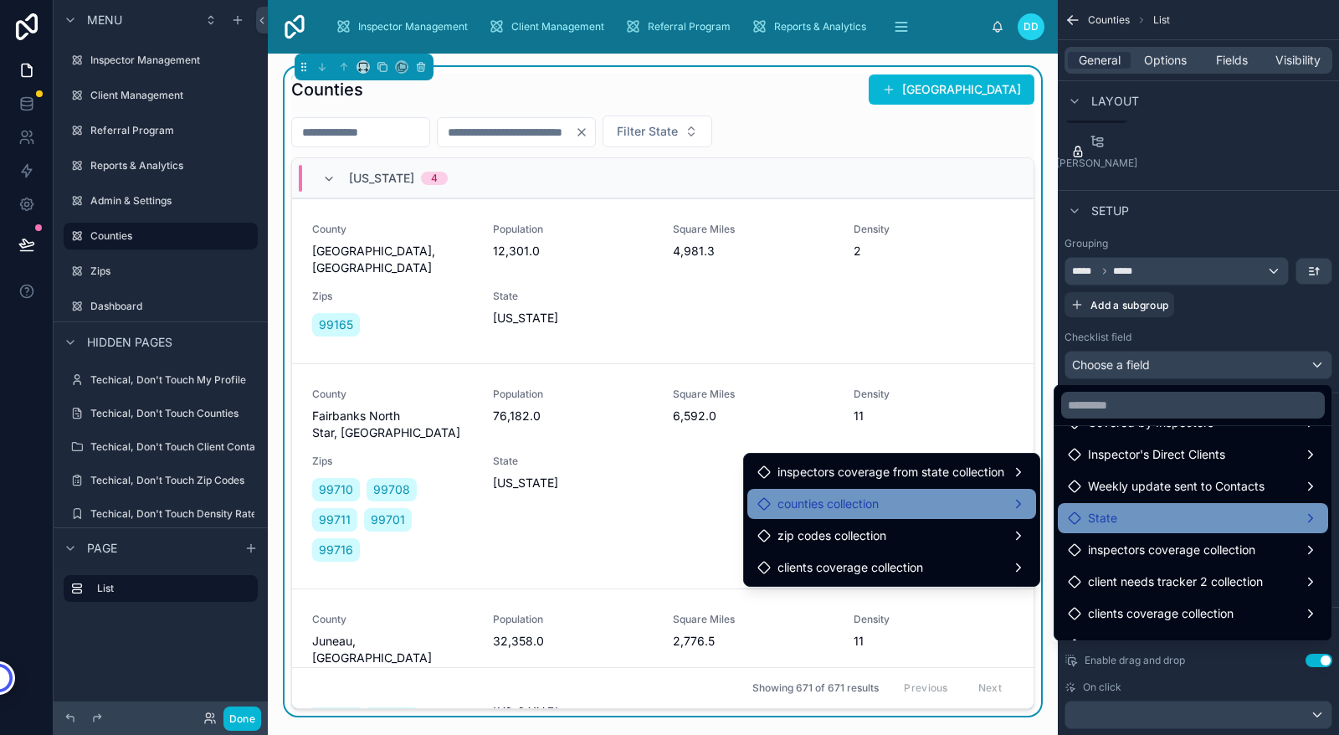
click at [907, 504] on div "counties collection" at bounding box center [892, 504] width 269 height 20
click at [764, 502] on icon at bounding box center [764, 503] width 13 height 13
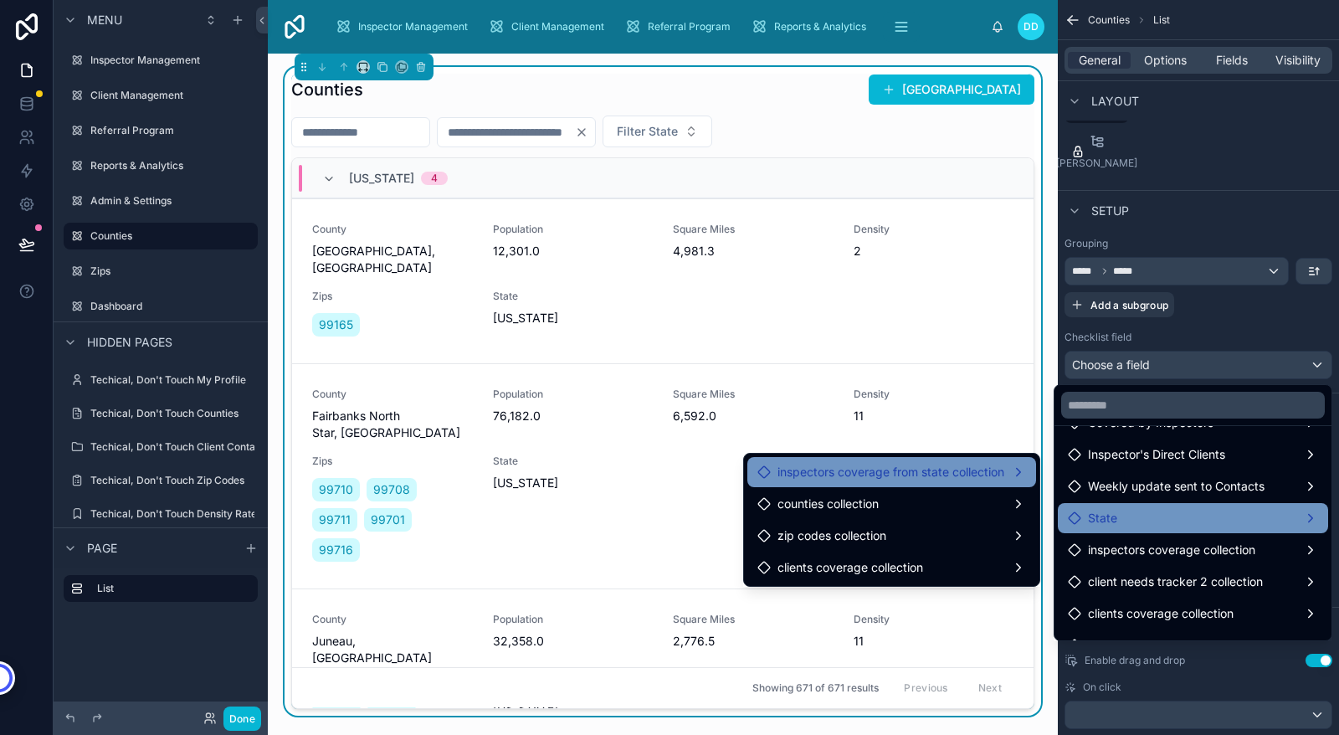
click at [823, 478] on span "inspectors coverage from state collection" at bounding box center [891, 472] width 227 height 20
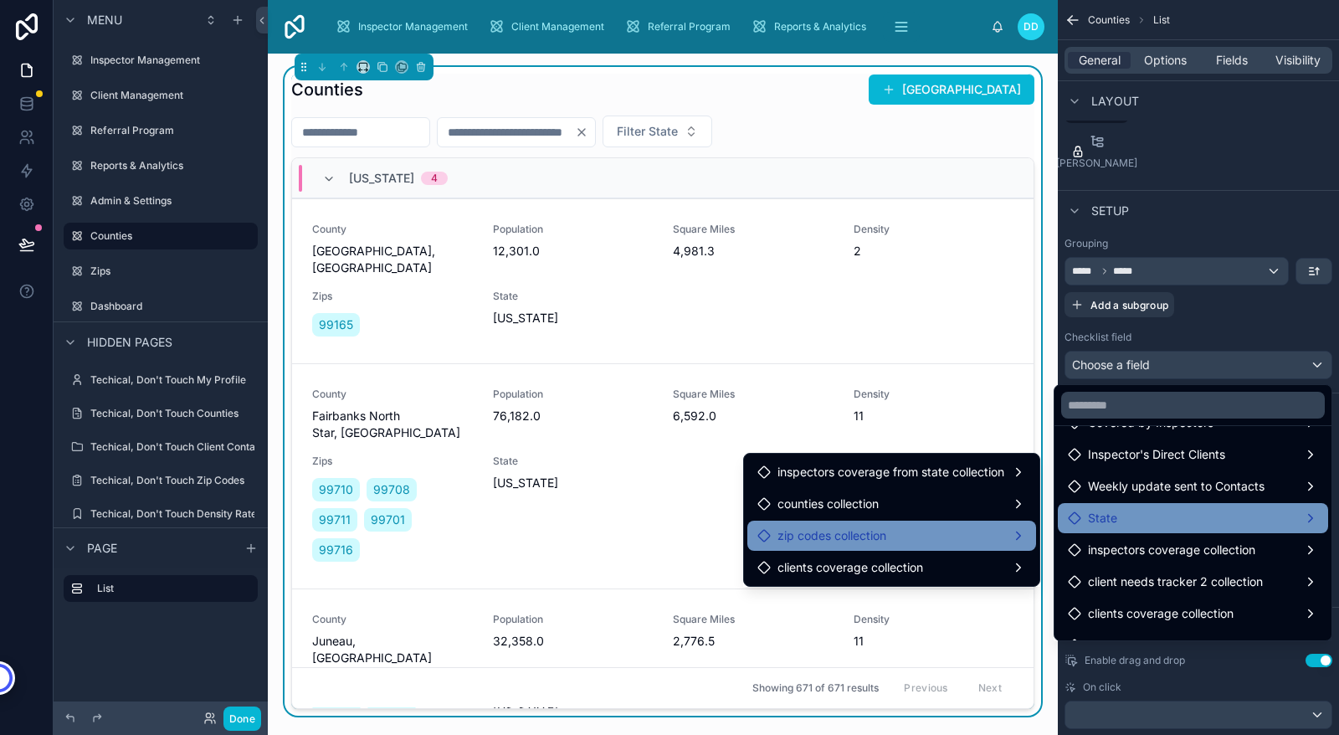
click at [823, 536] on span "zip codes collection" at bounding box center [832, 536] width 109 height 20
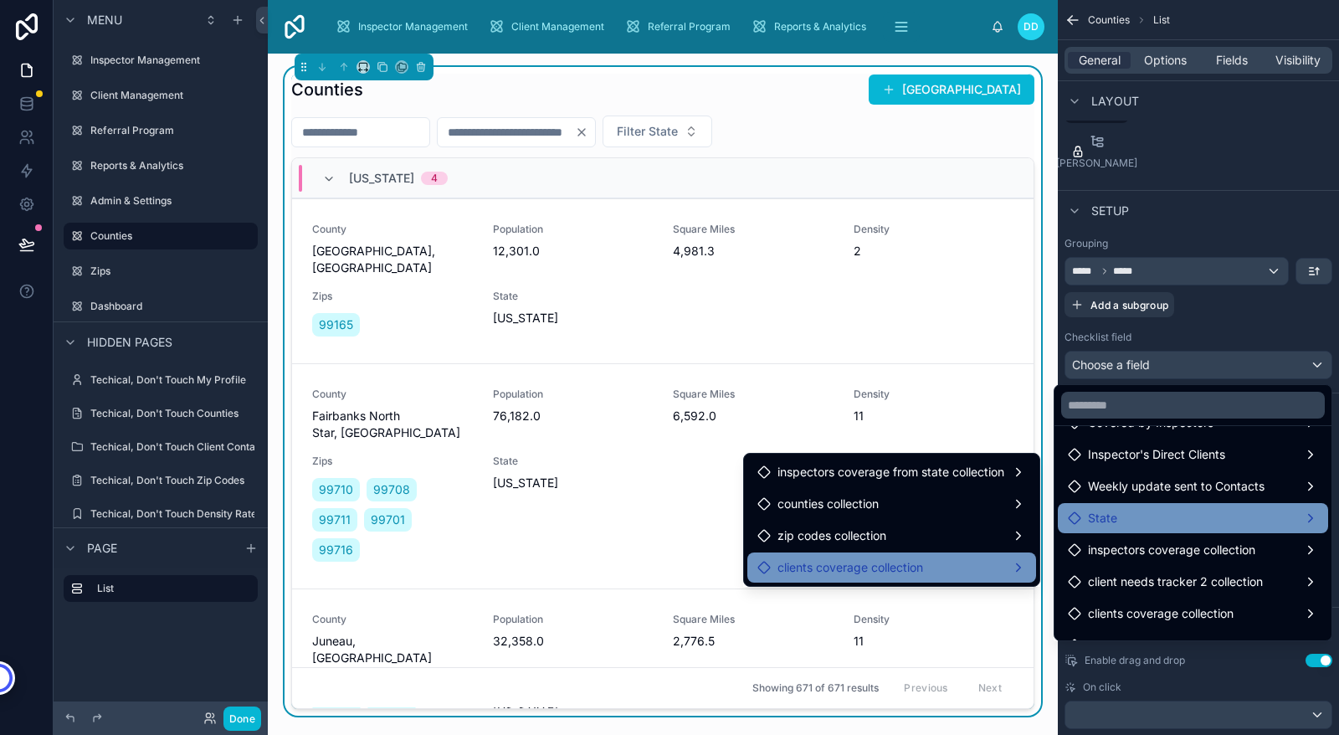
click at [836, 559] on span "clients coverage collection" at bounding box center [851, 568] width 146 height 20
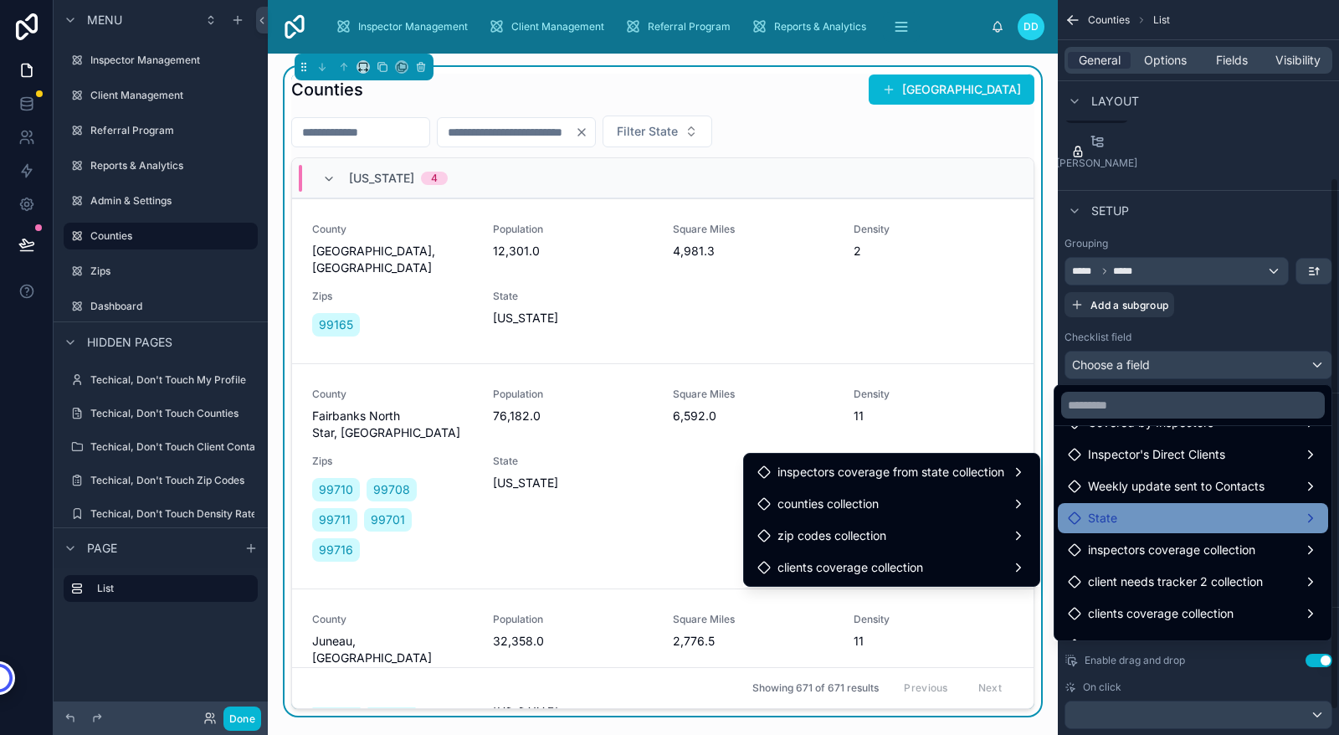
click at [1208, 319] on div "scrollable content" at bounding box center [669, 367] width 1339 height 735
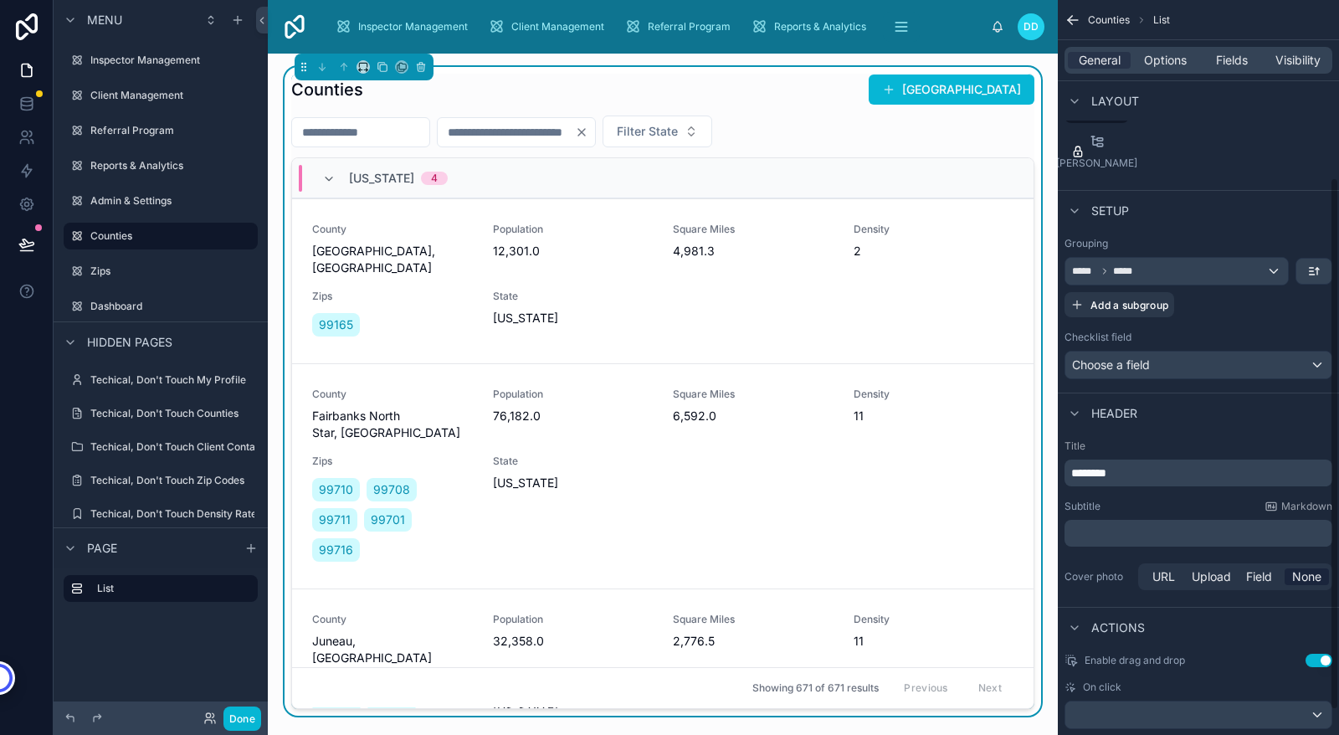
scroll to position [0, 0]
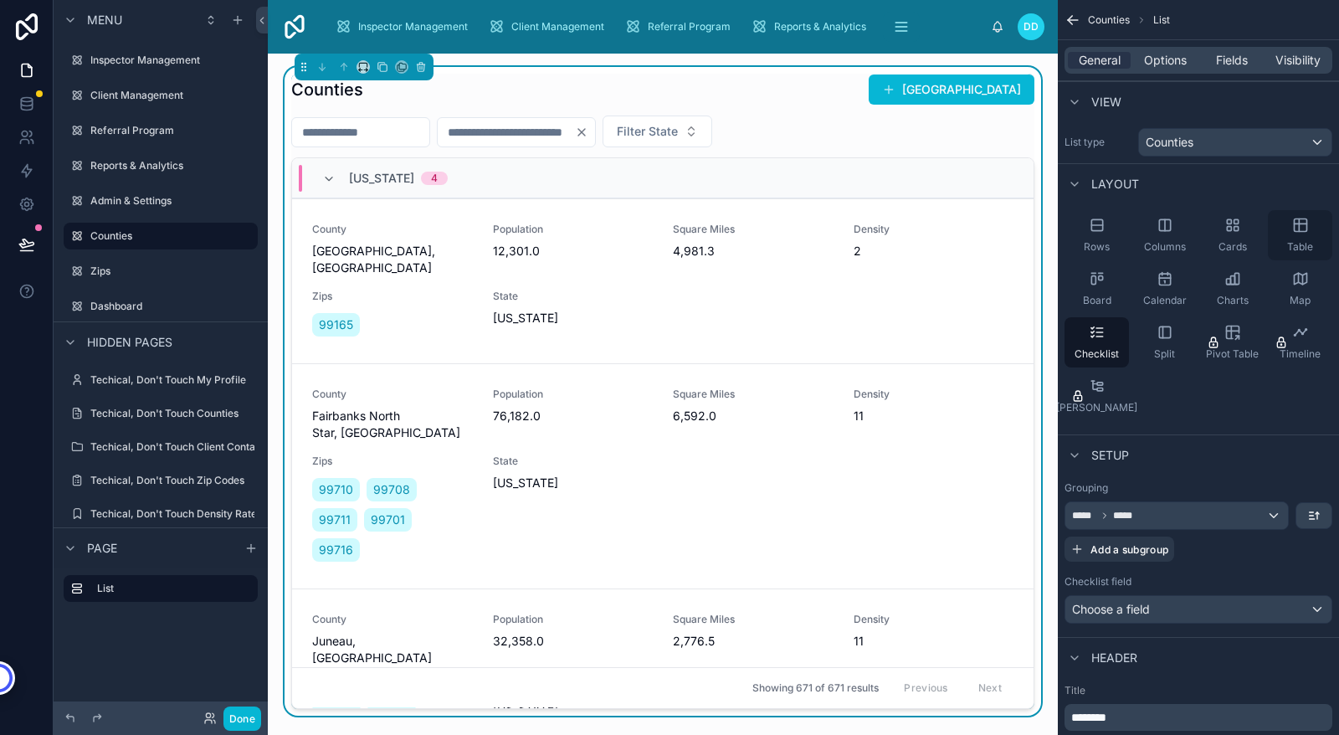
click at [1302, 232] on icon "scrollable content" at bounding box center [1301, 225] width 17 height 17
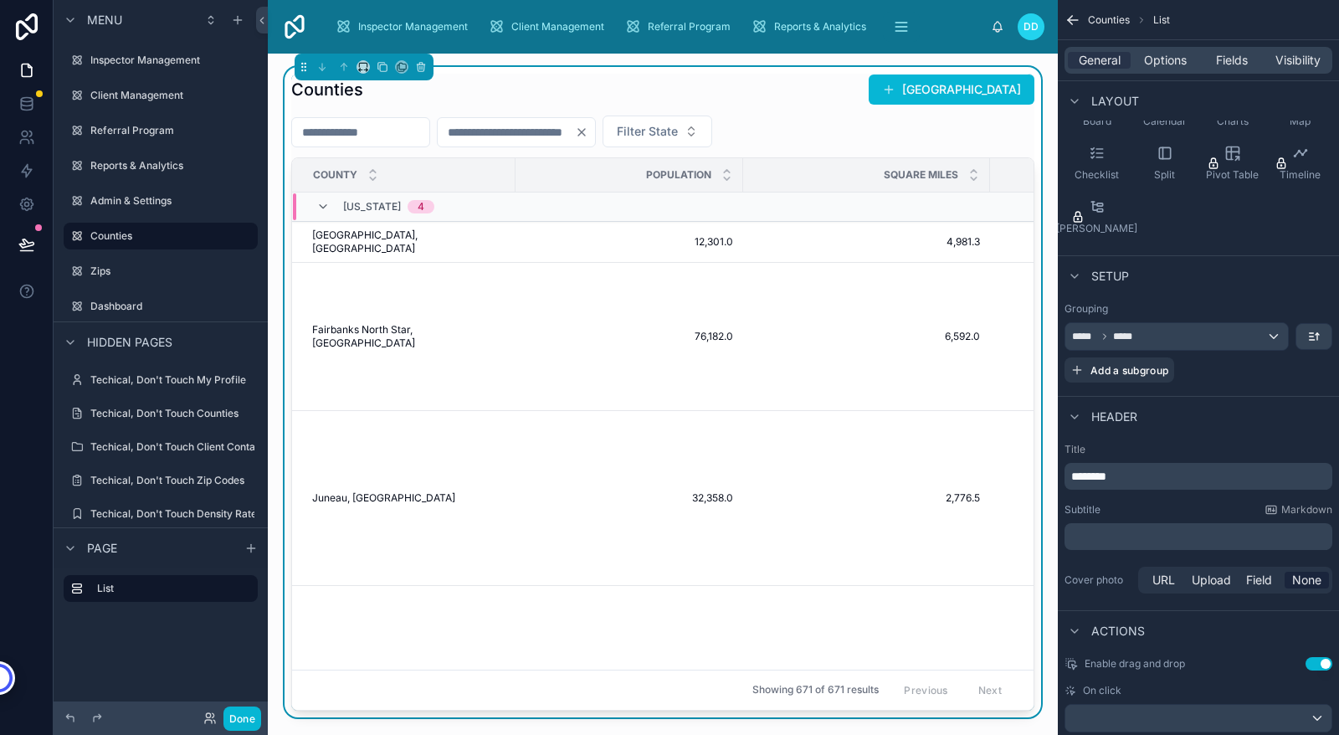
scroll to position [217, 0]
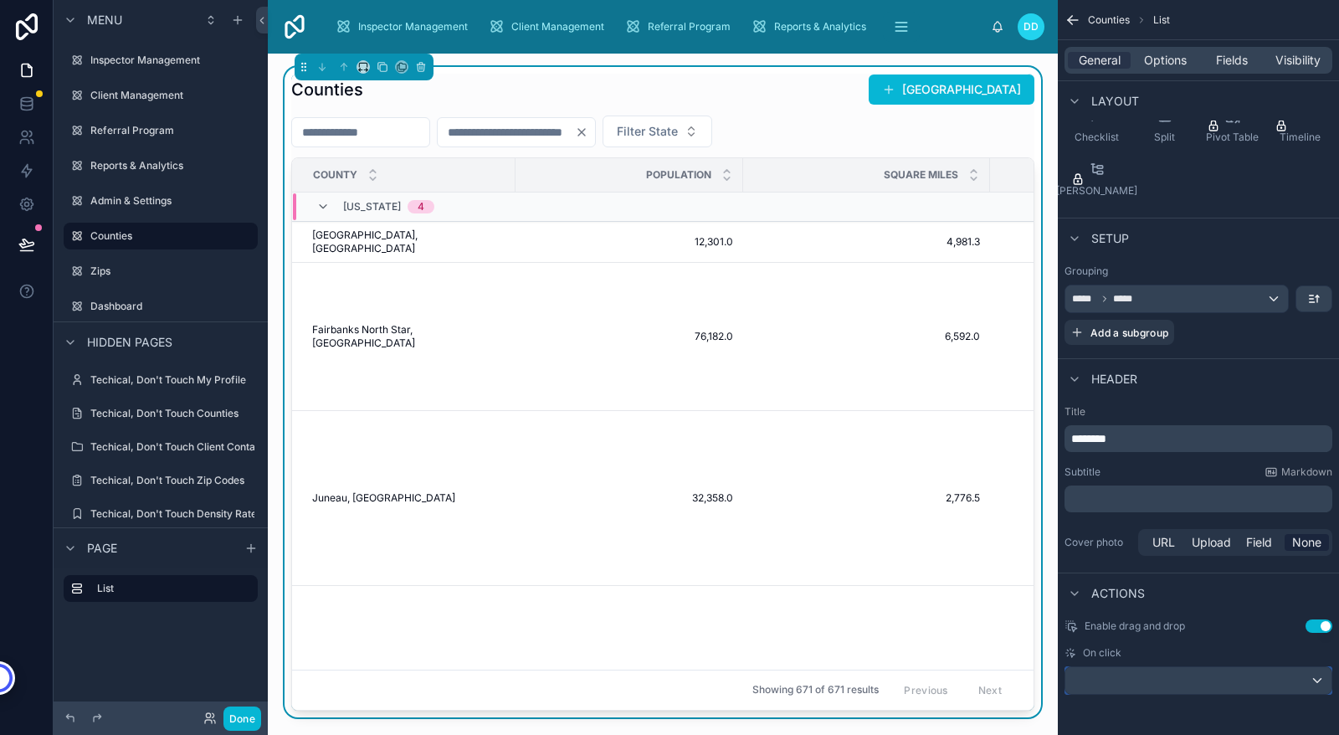
click at [1231, 687] on div "scrollable content" at bounding box center [1199, 680] width 266 height 27
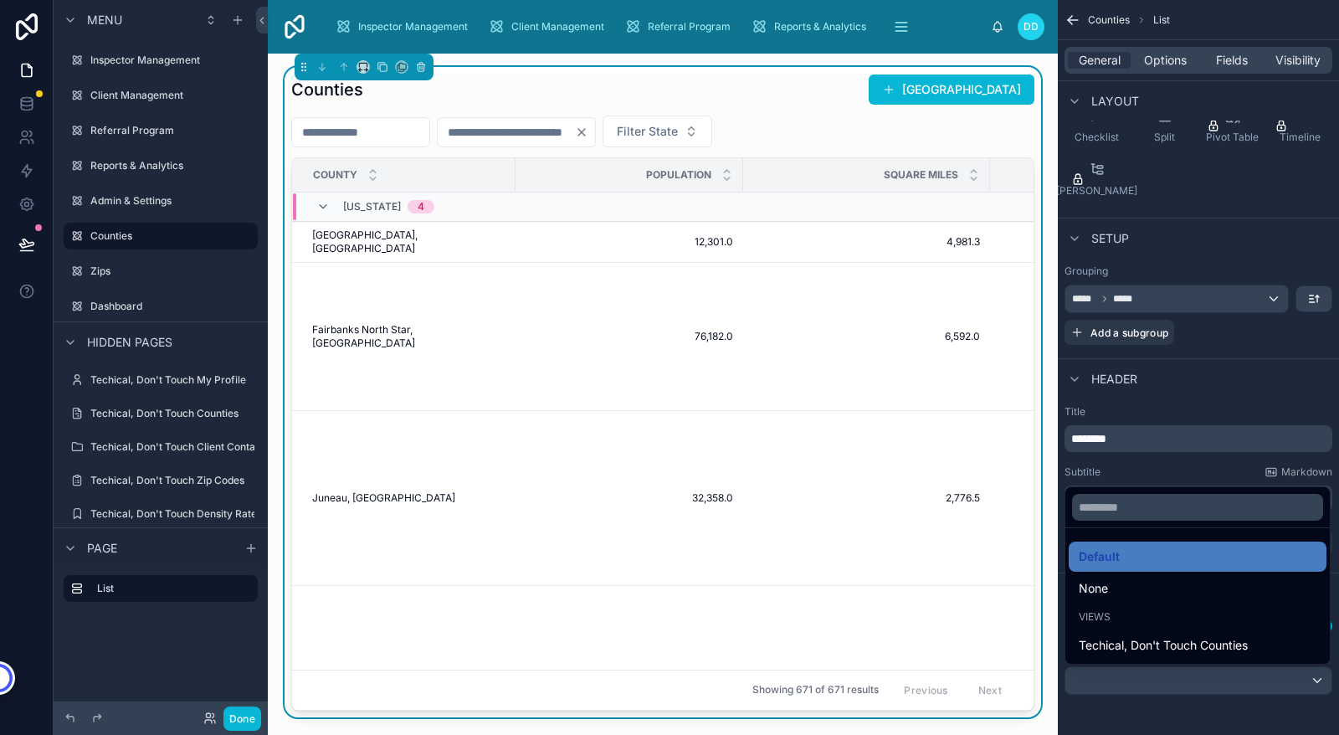
click at [1184, 480] on div "scrollable content" at bounding box center [669, 367] width 1339 height 735
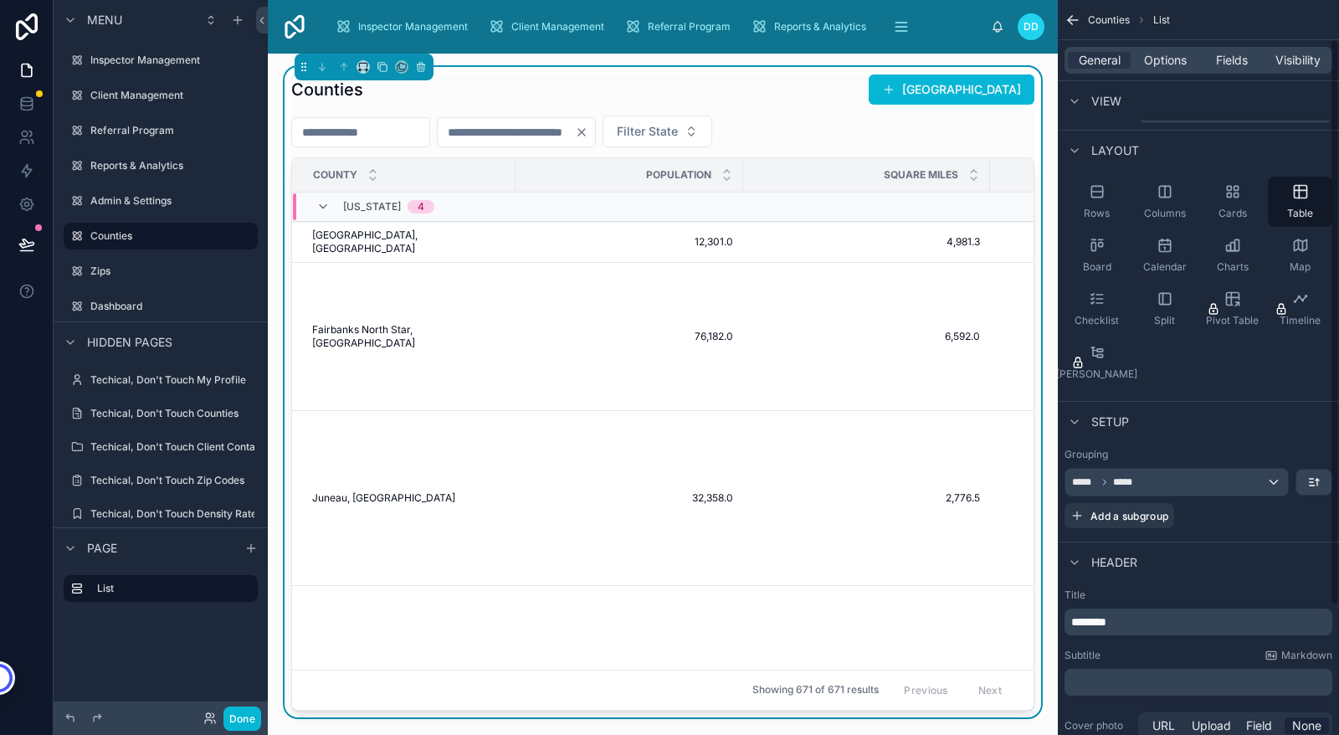
scroll to position [0, 0]
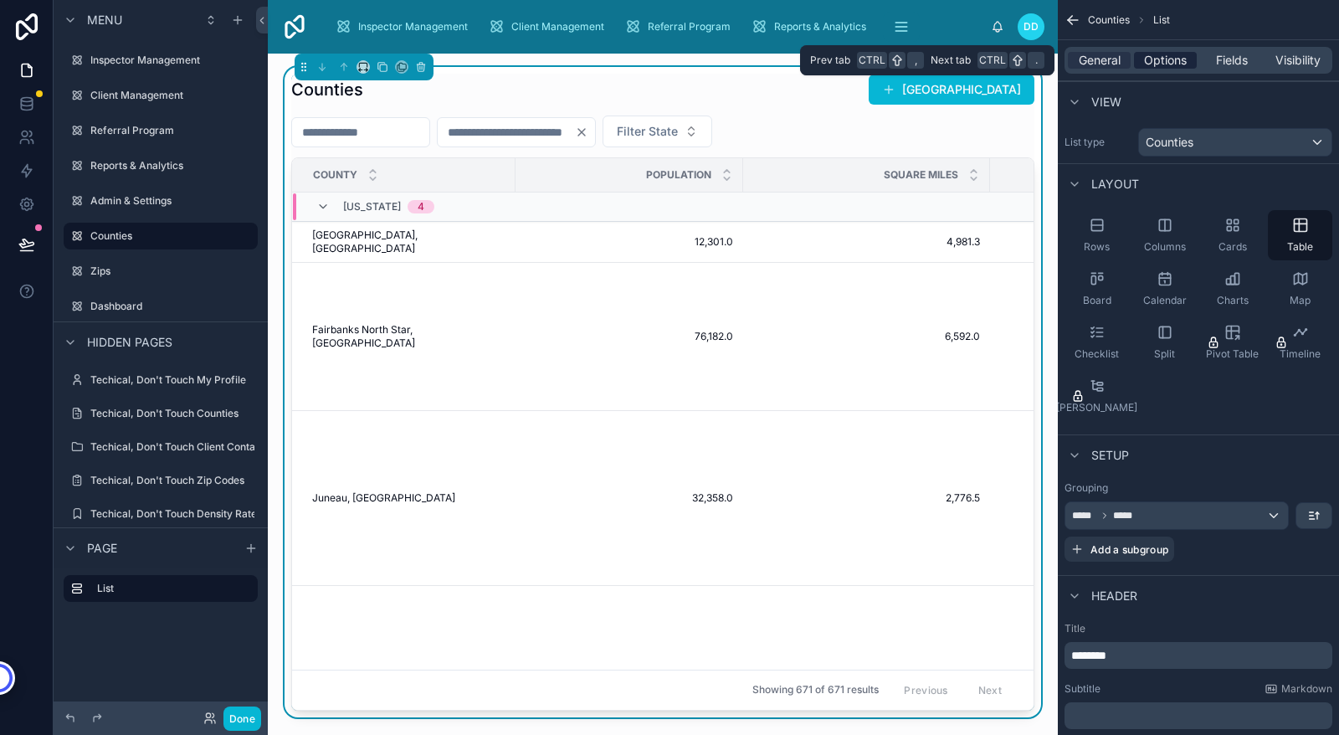
click at [1167, 62] on span "Options" at bounding box center [1165, 60] width 43 height 17
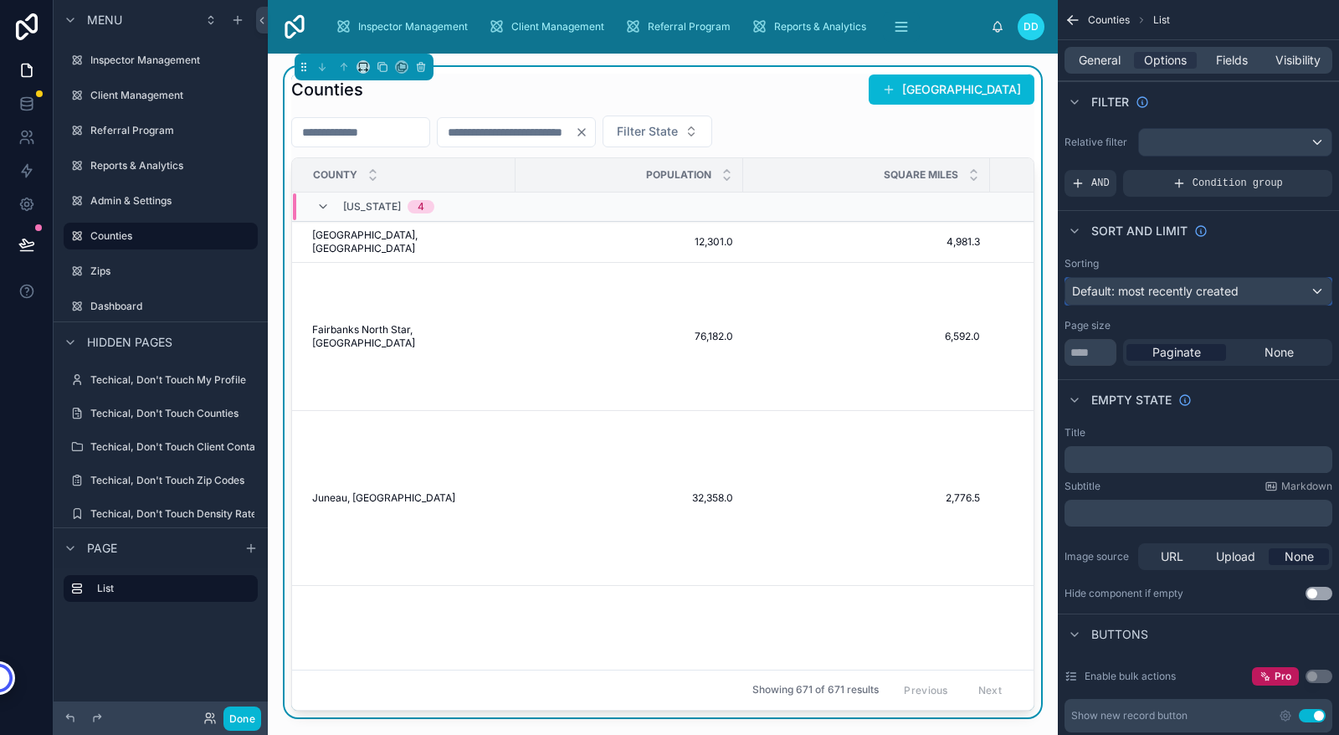
click at [1278, 286] on div "Default: most recently created" at bounding box center [1199, 291] width 266 height 27
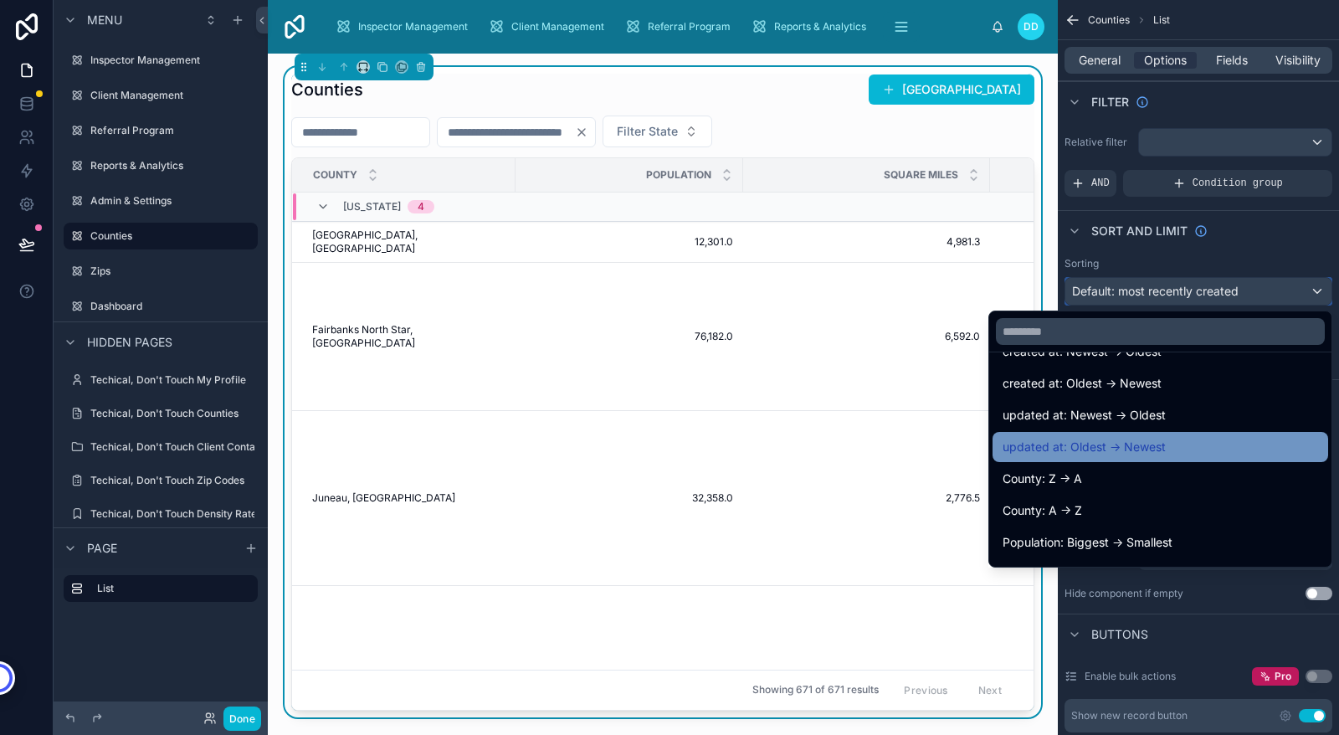
scroll to position [62, 0]
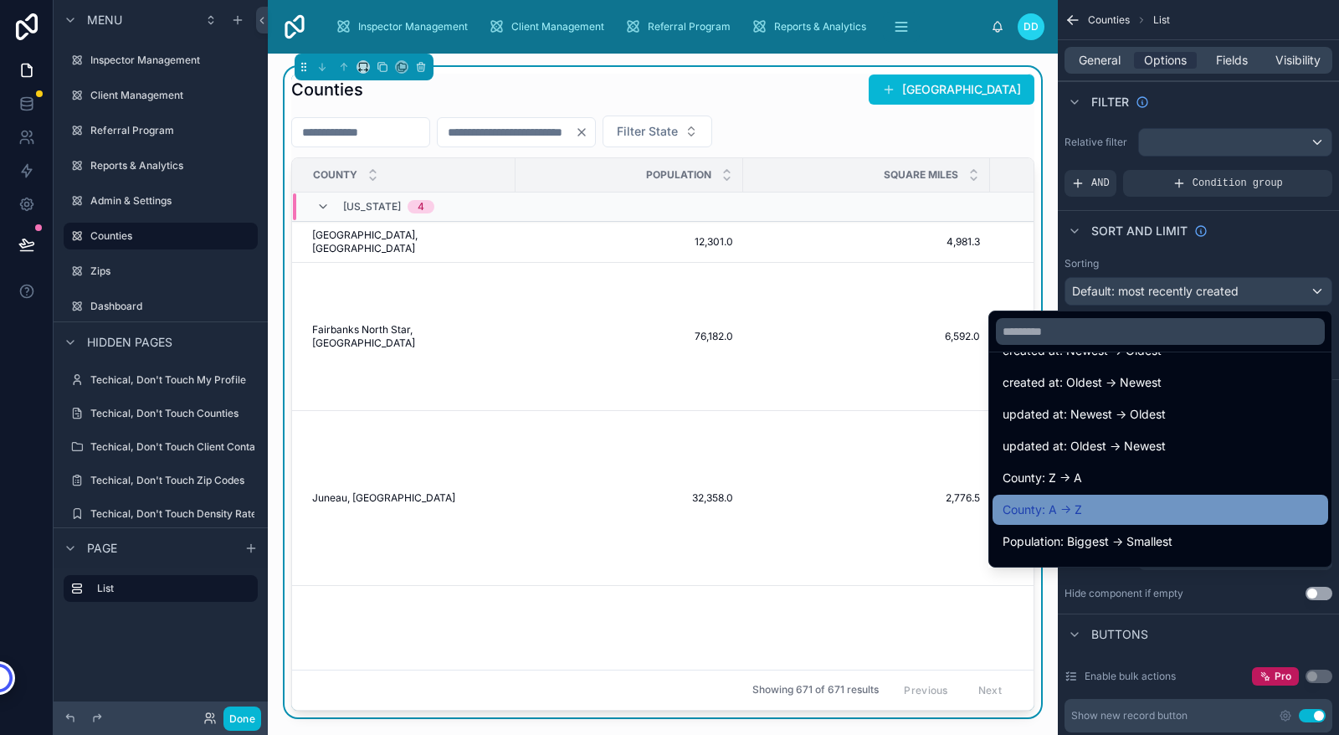
click at [1027, 508] on span "County: A -> Z" at bounding box center [1043, 510] width 80 height 20
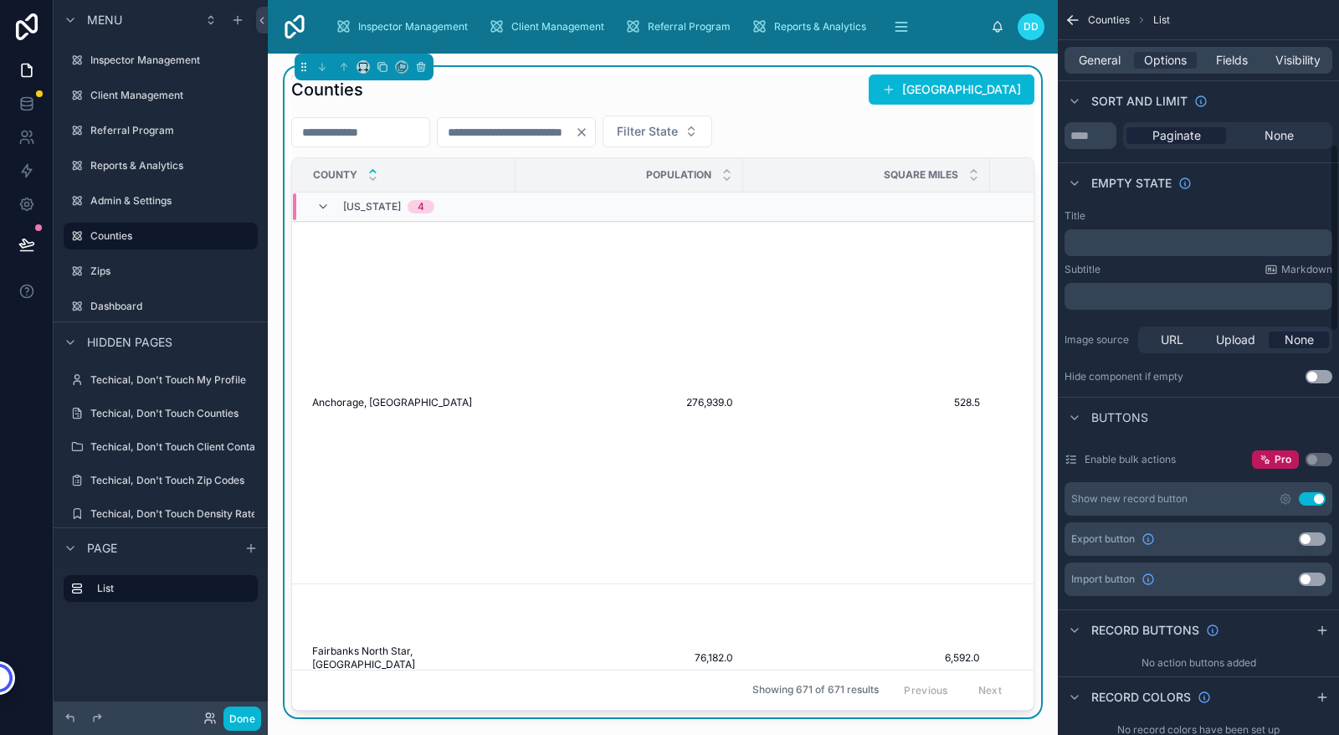
scroll to position [0, 0]
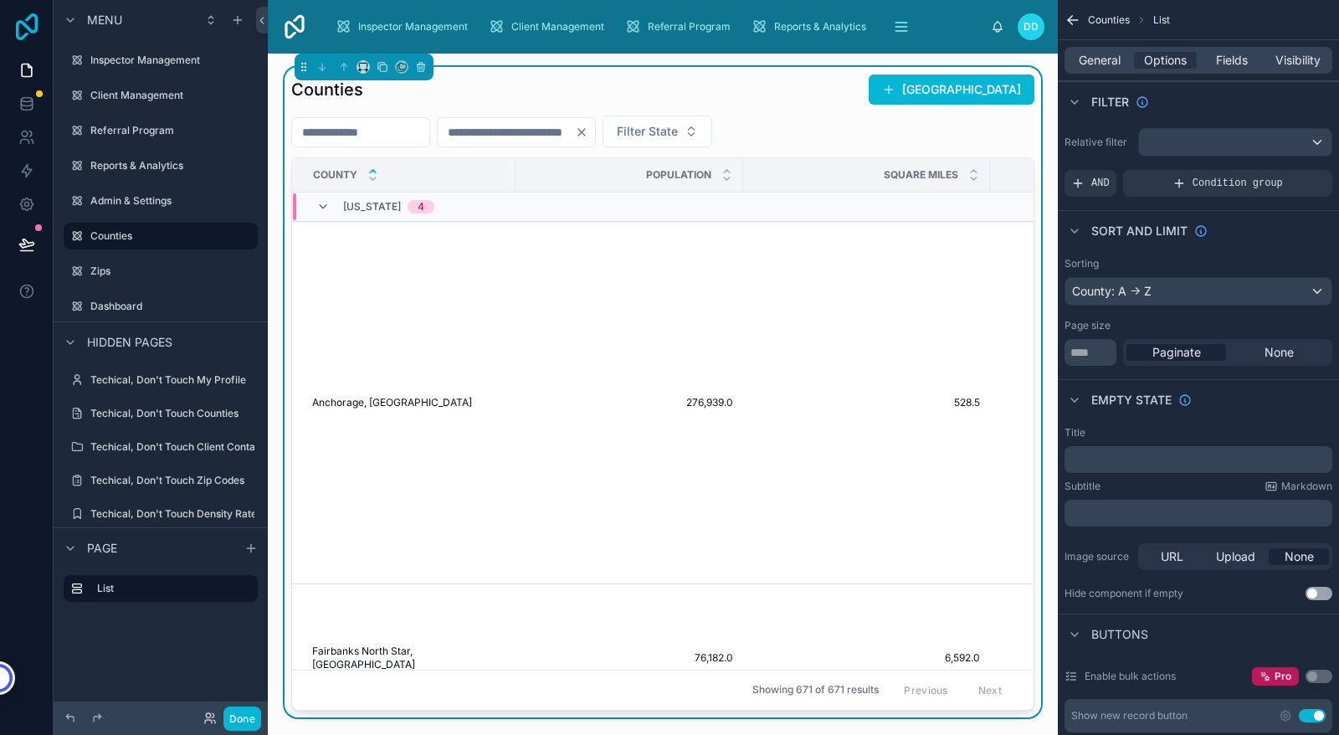
click at [24, 23] on icon at bounding box center [27, 26] width 22 height 27
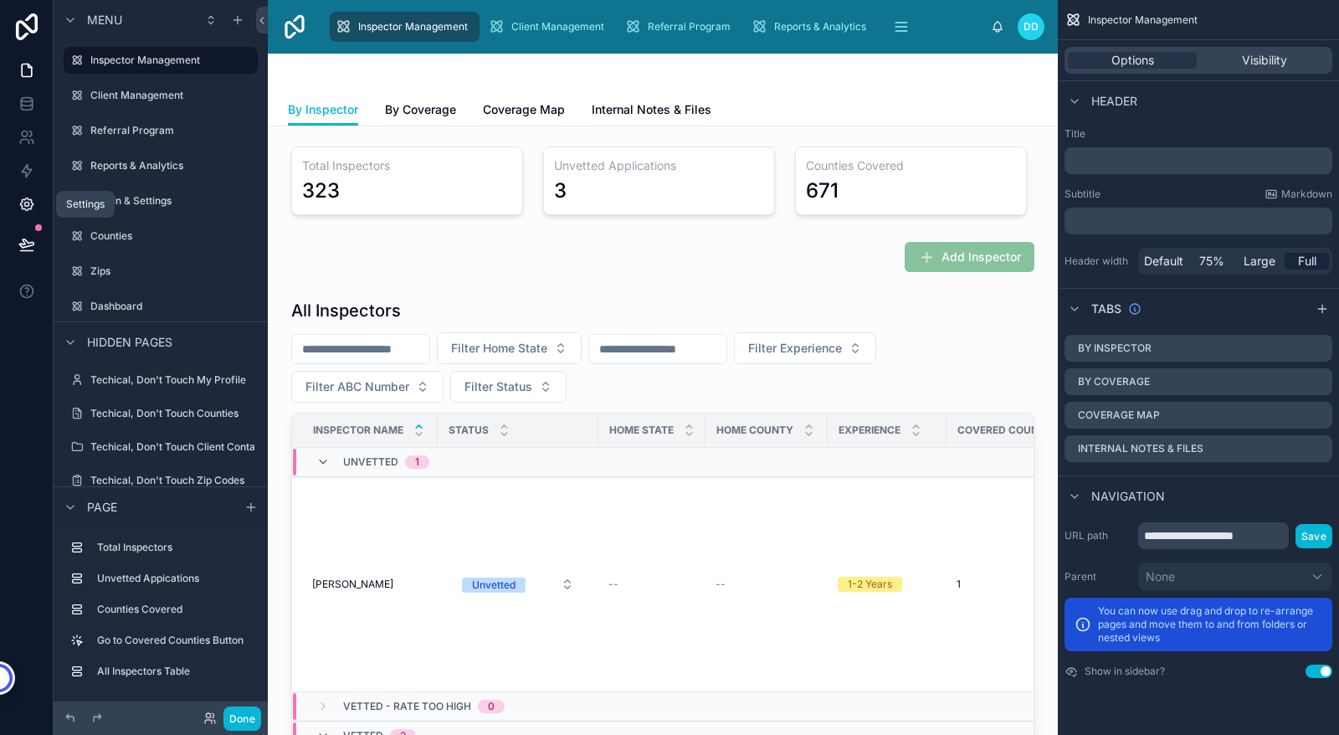
click at [30, 205] on icon at bounding box center [26, 204] width 17 height 17
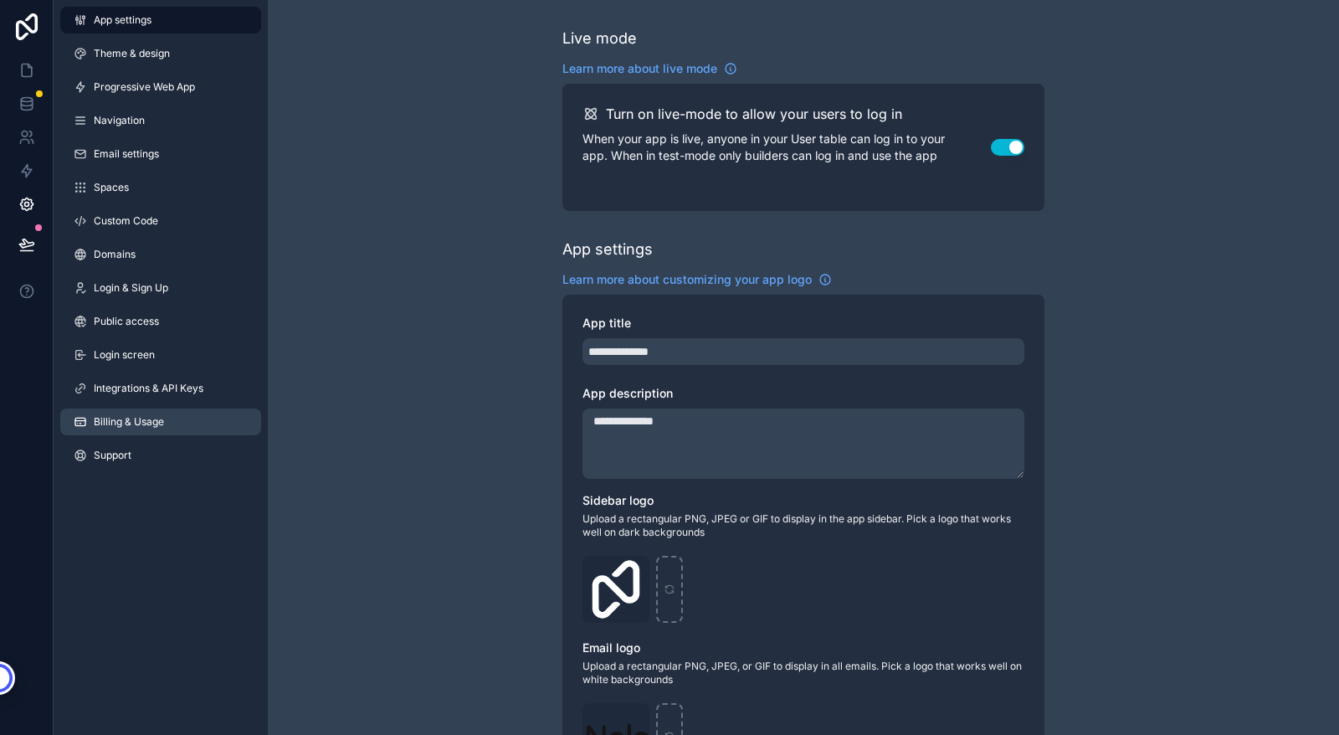
click at [145, 420] on span "Billing & Usage" at bounding box center [129, 421] width 70 height 13
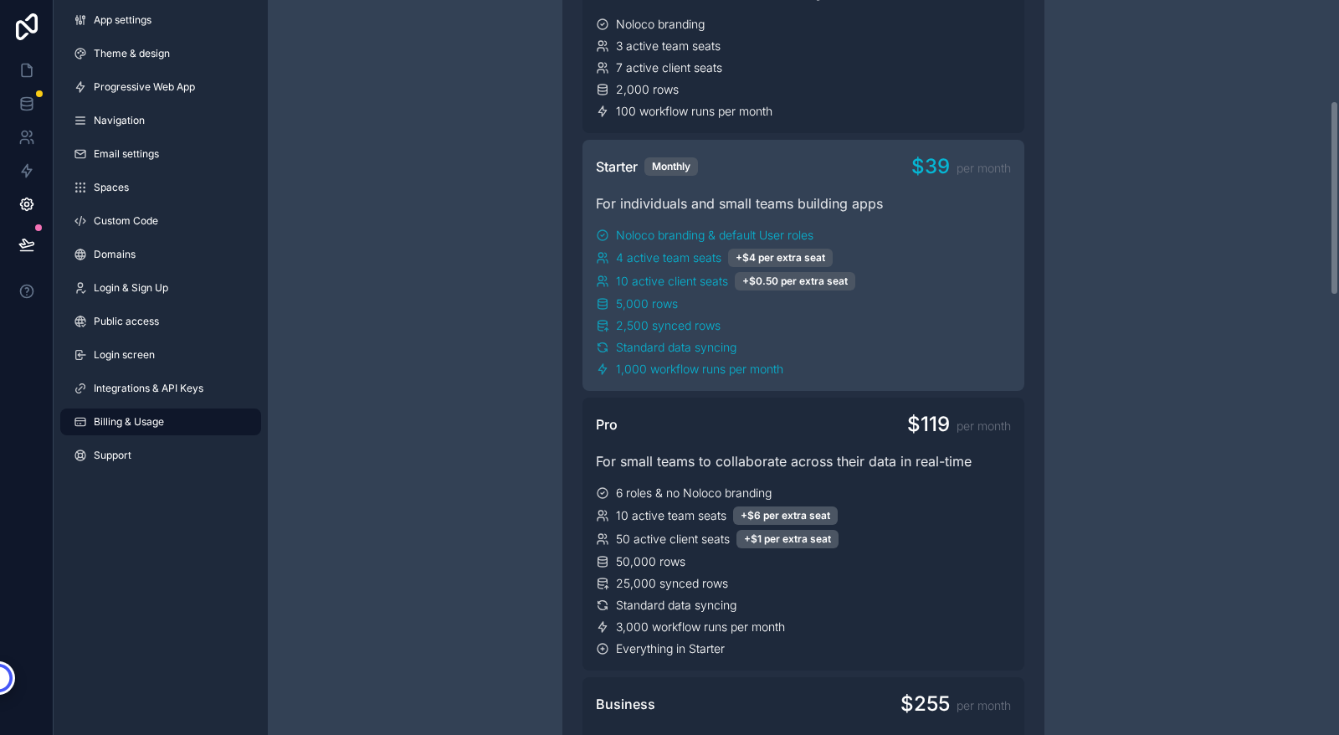
scroll to position [378, 0]
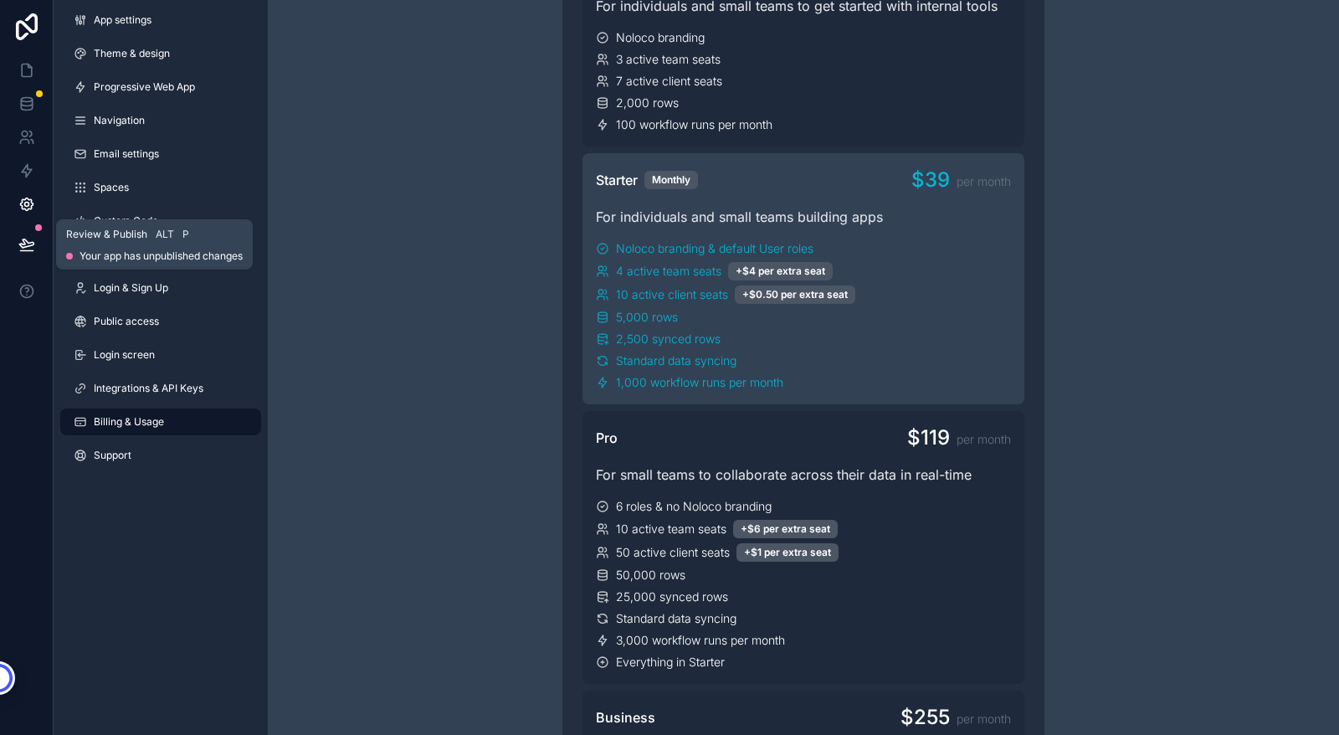
click at [24, 242] on icon at bounding box center [26, 243] width 14 height 8
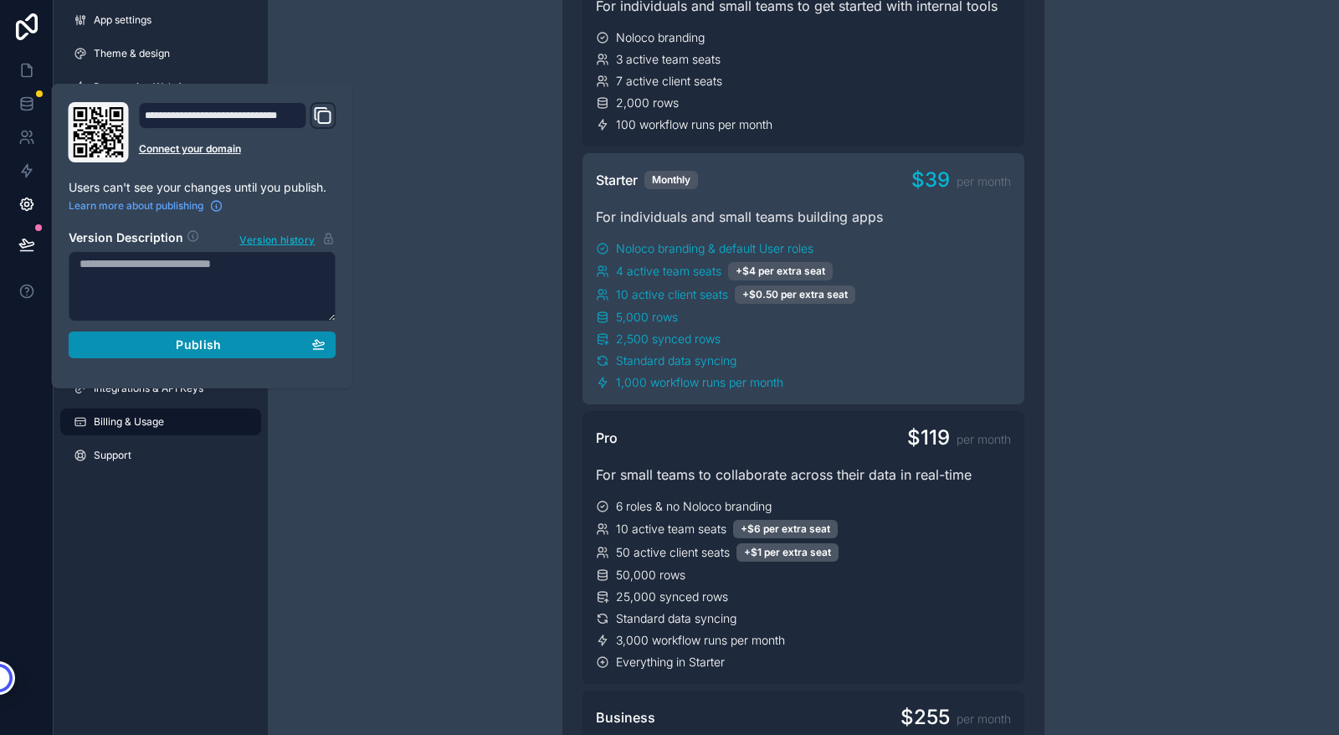
click at [127, 347] on div "Publish" at bounding box center [203, 344] width 246 height 15
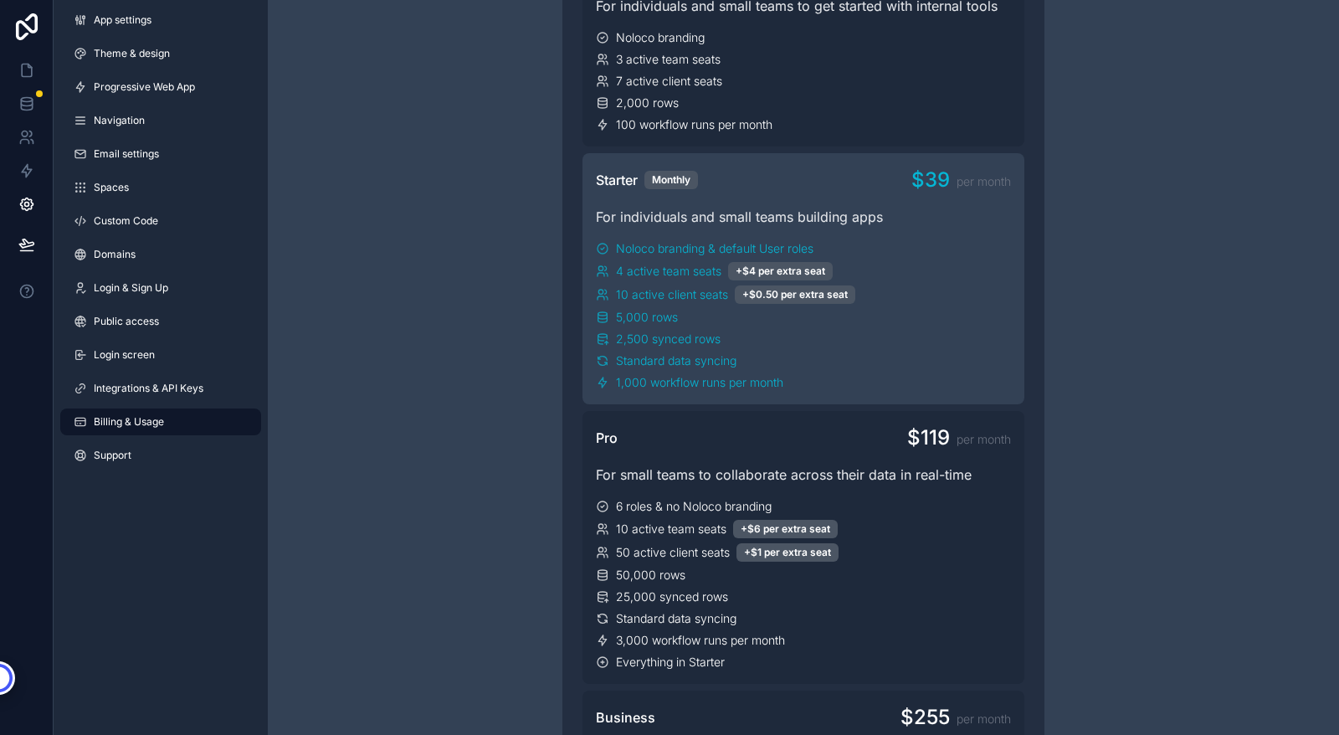
click at [24, 101] on icon at bounding box center [26, 100] width 11 height 4
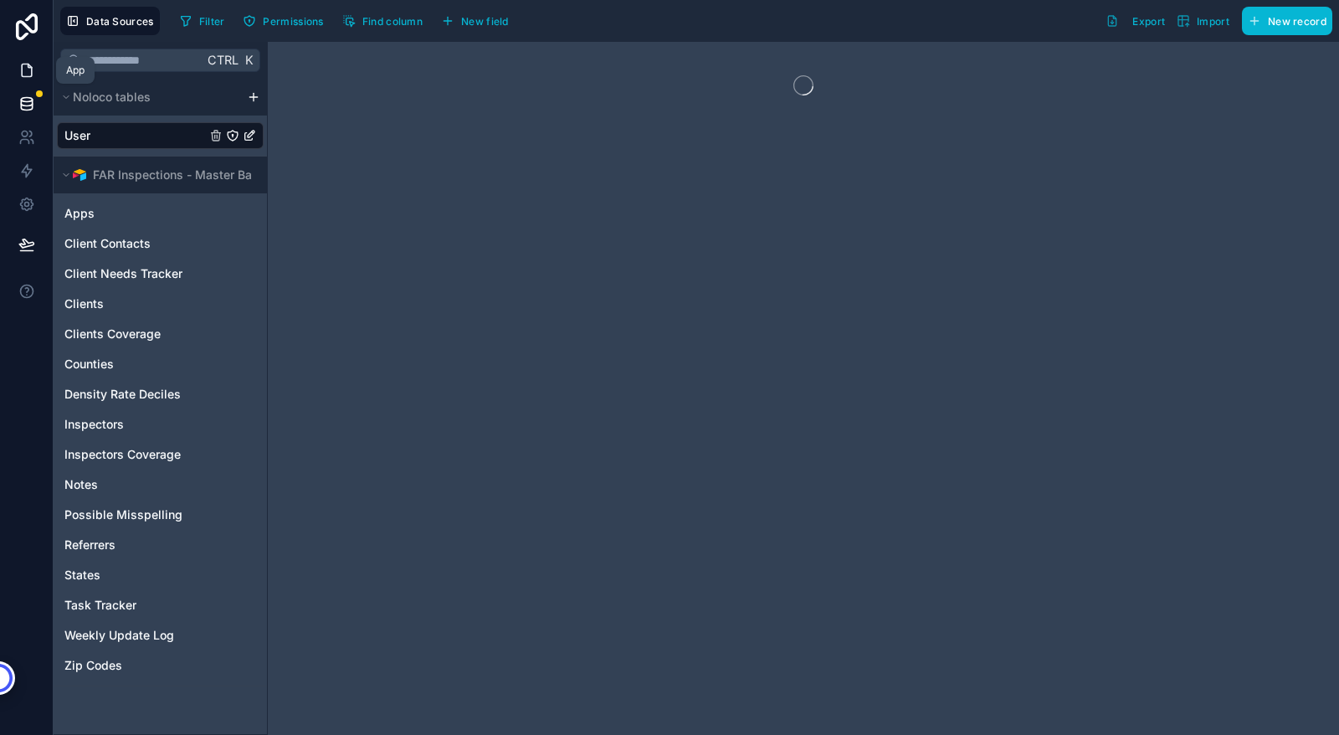
click at [26, 69] on icon at bounding box center [26, 70] width 17 height 17
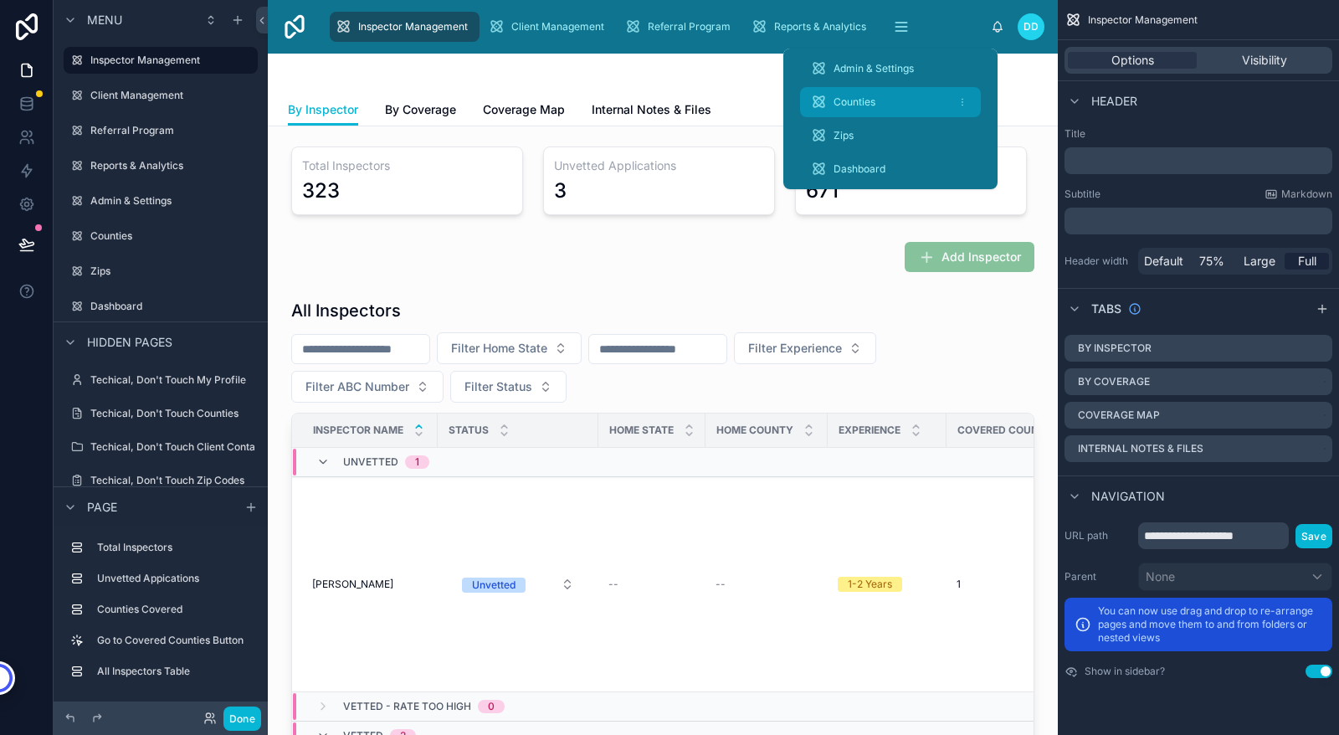
click at [864, 98] on span "Counties" at bounding box center [855, 101] width 42 height 13
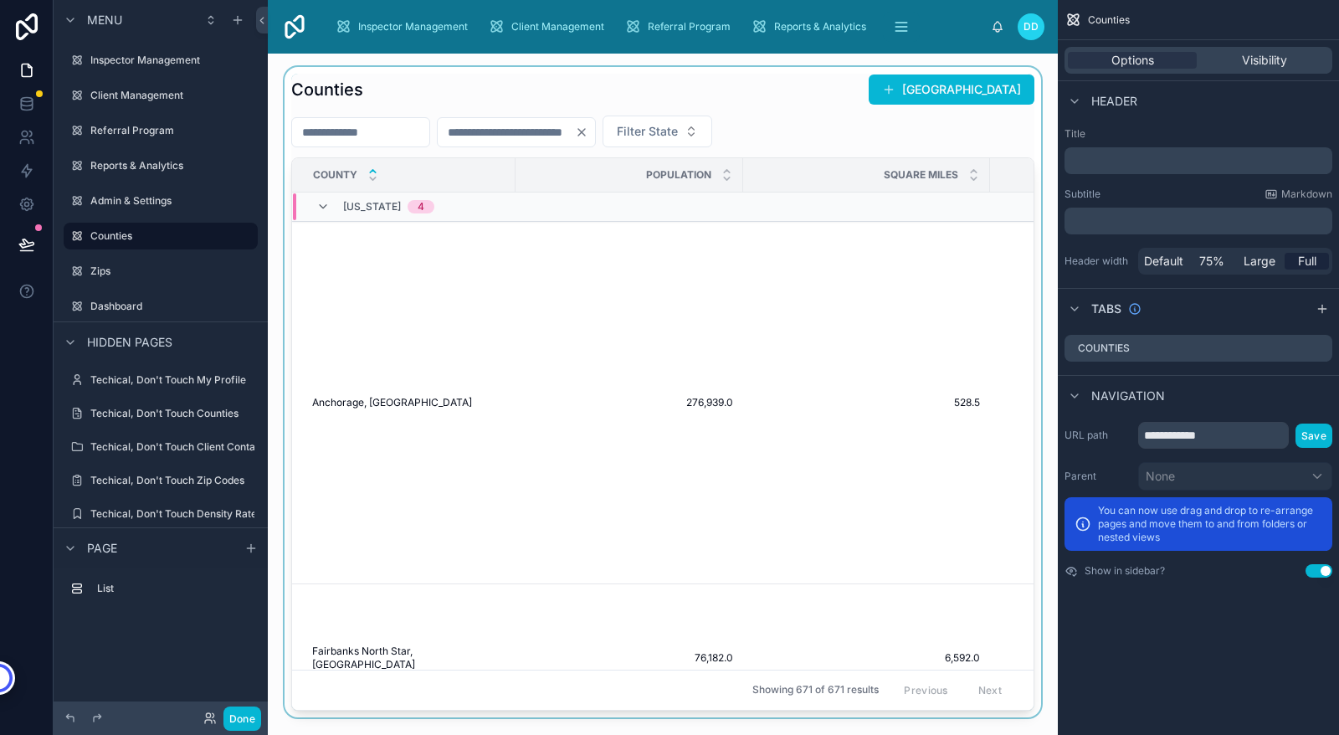
click at [977, 362] on div at bounding box center [663, 392] width 764 height 650
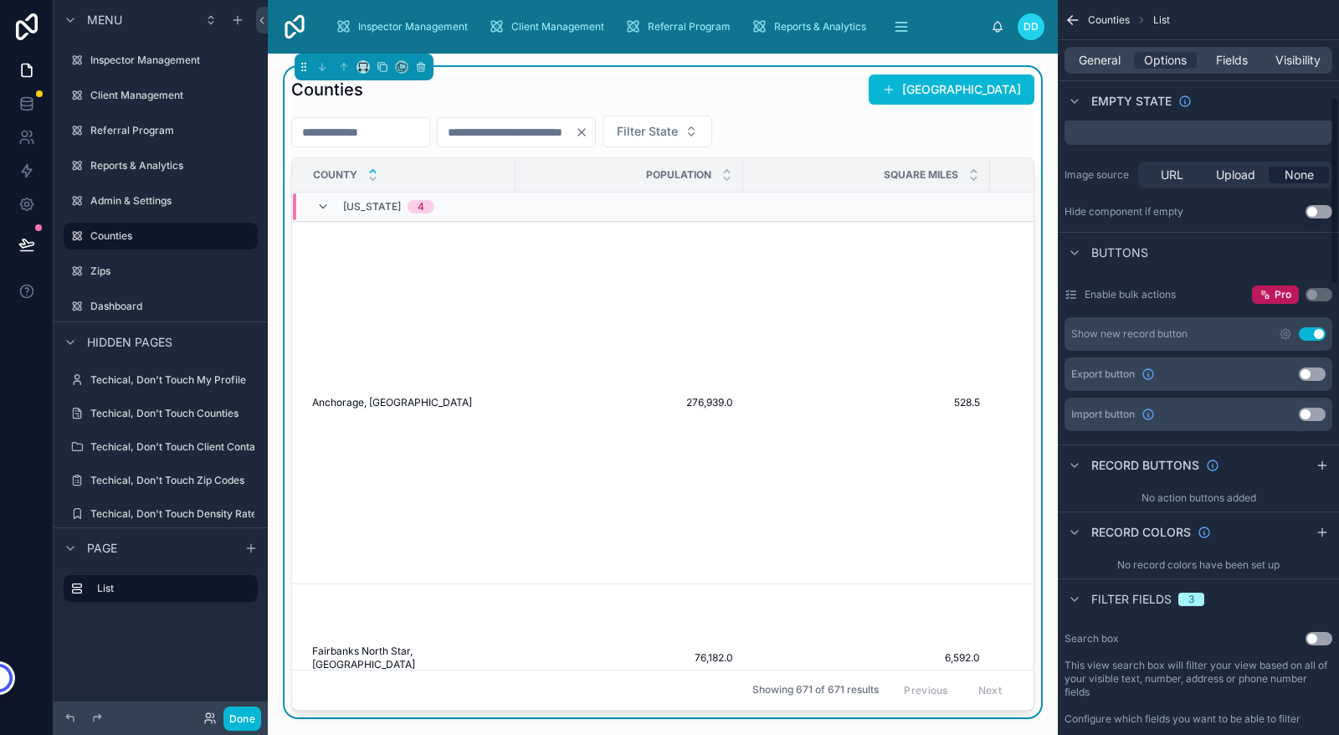
scroll to position [383, 0]
